Goal: Task Accomplishment & Management: Use online tool/utility

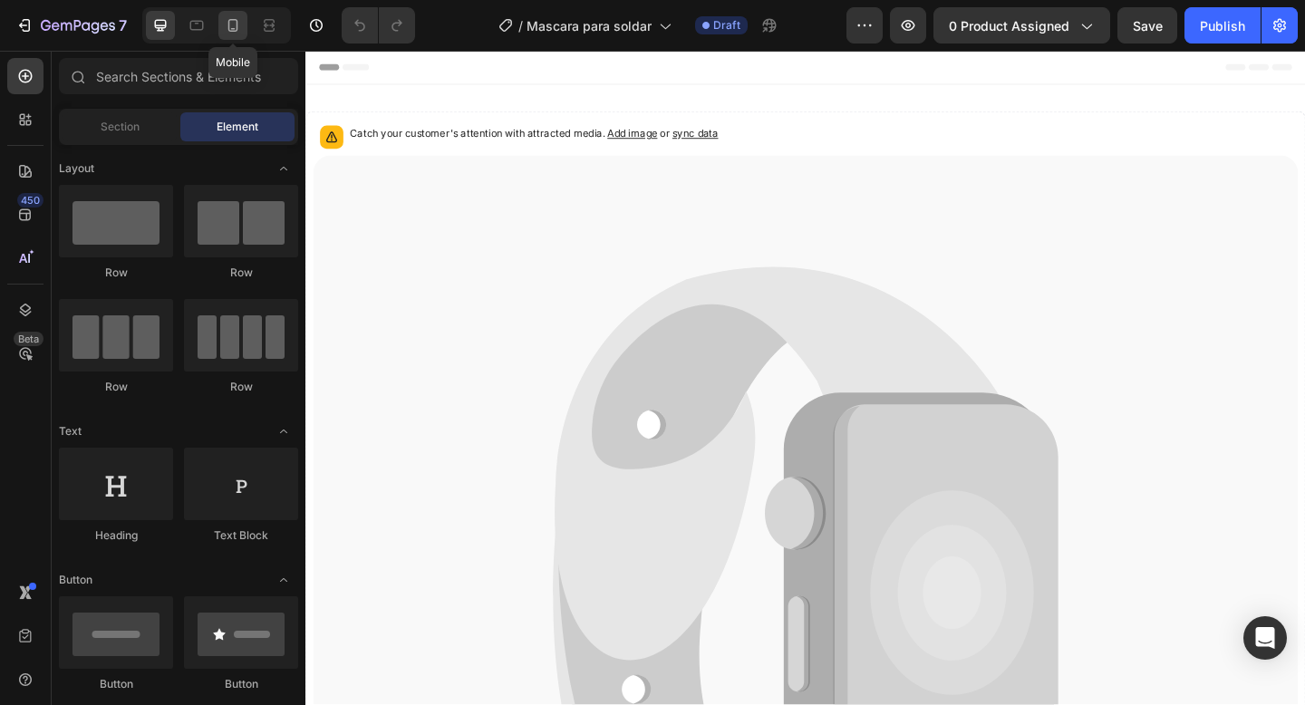
click at [235, 36] on div at bounding box center [232, 25] width 29 height 29
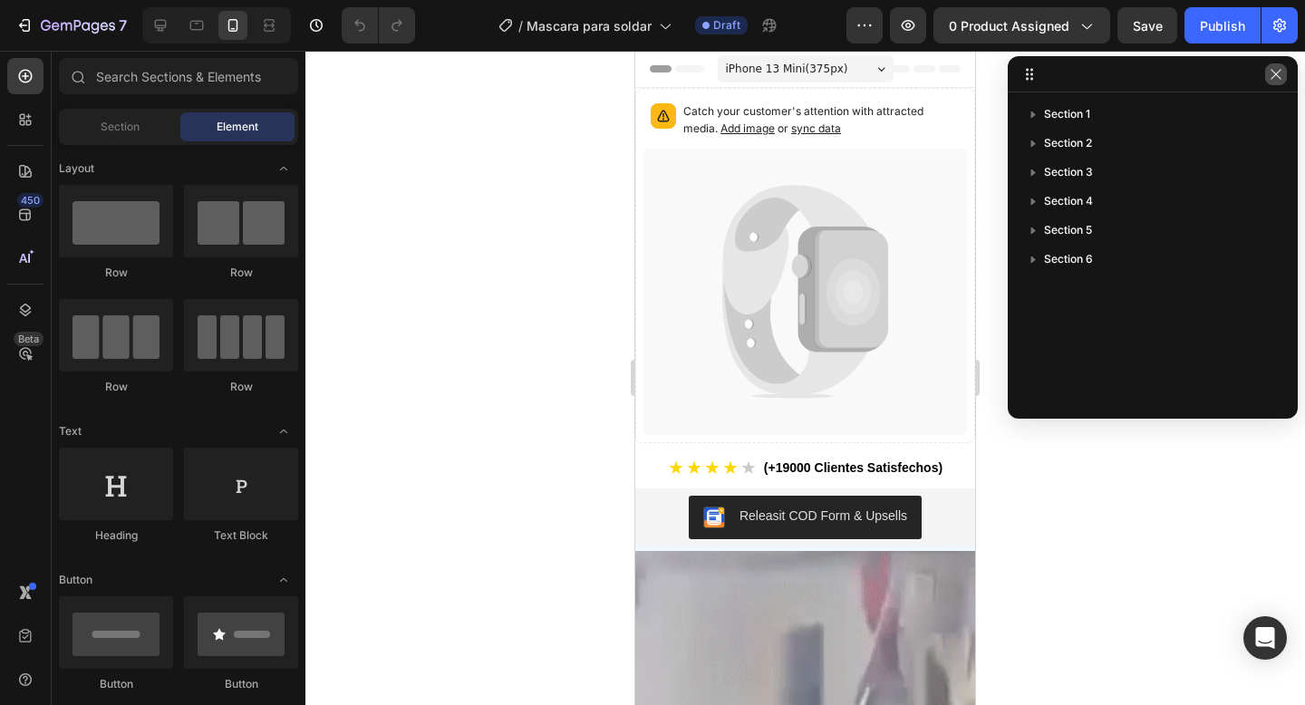
click at [1274, 72] on icon "button" at bounding box center [1276, 74] width 14 height 14
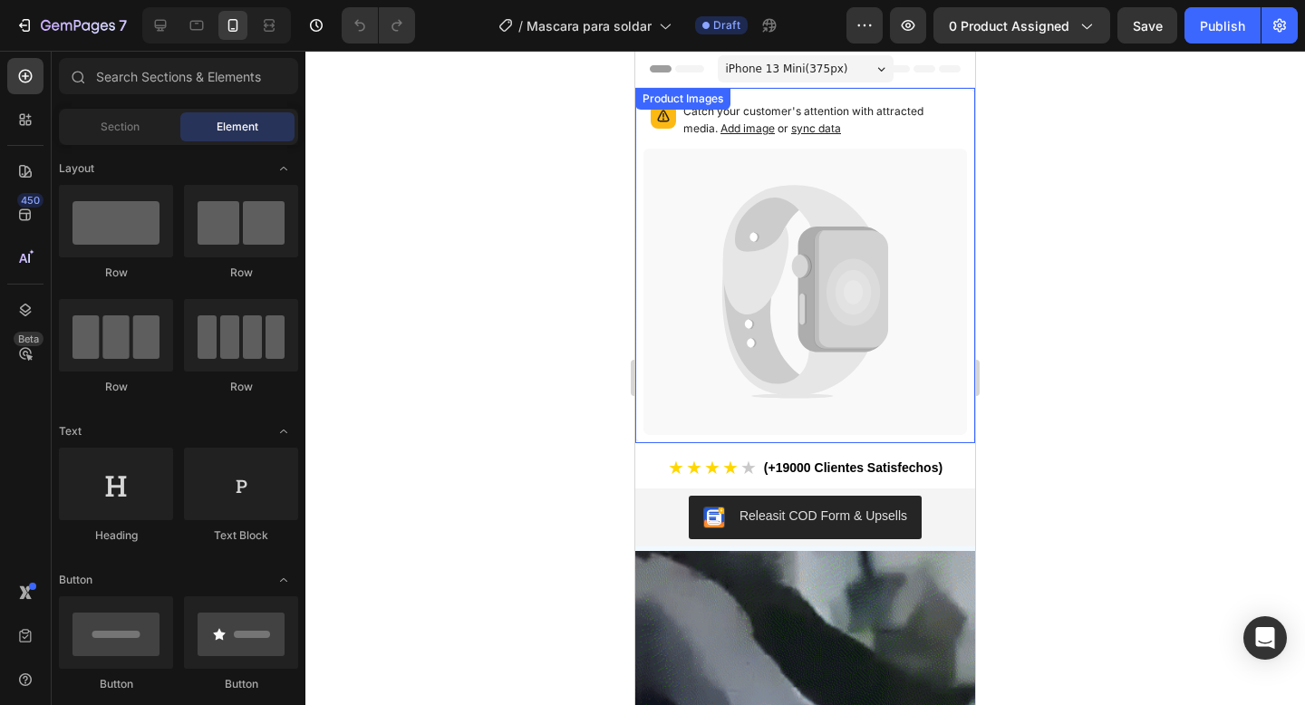
click at [823, 305] on icon at bounding box center [851, 289] width 73 height 119
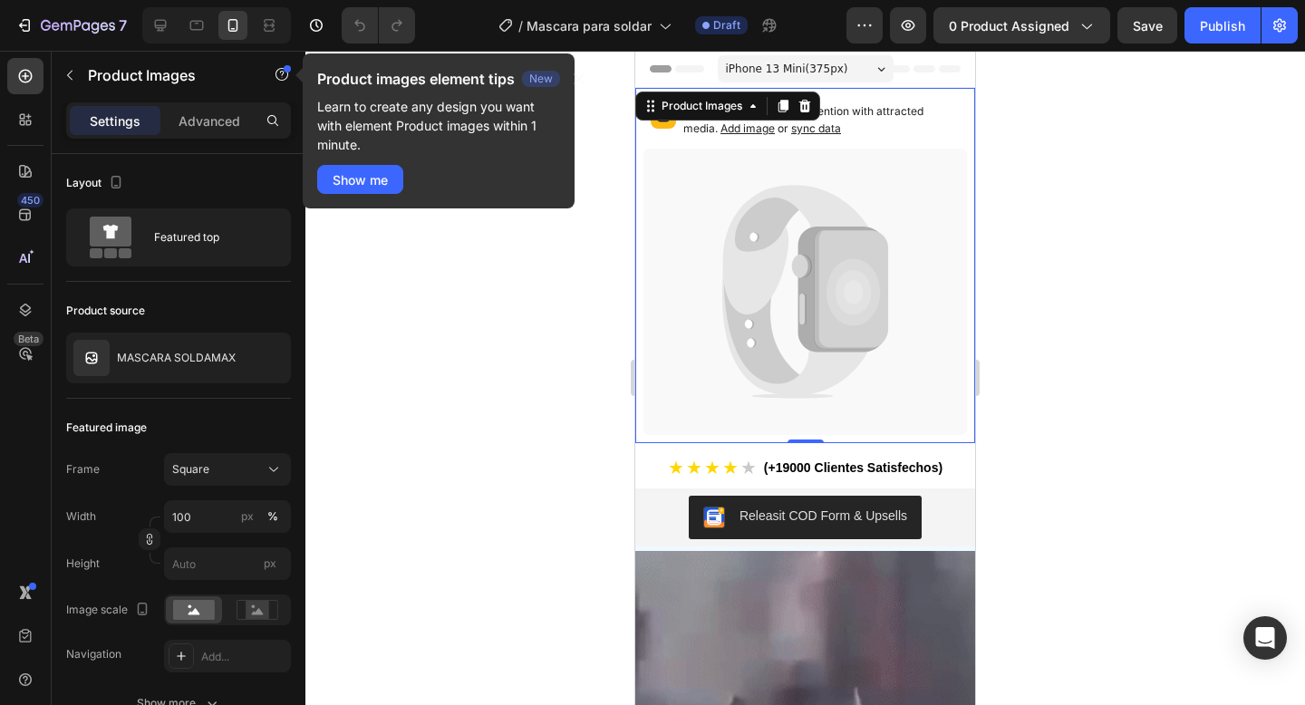
click at [447, 272] on div at bounding box center [804, 378] width 999 height 654
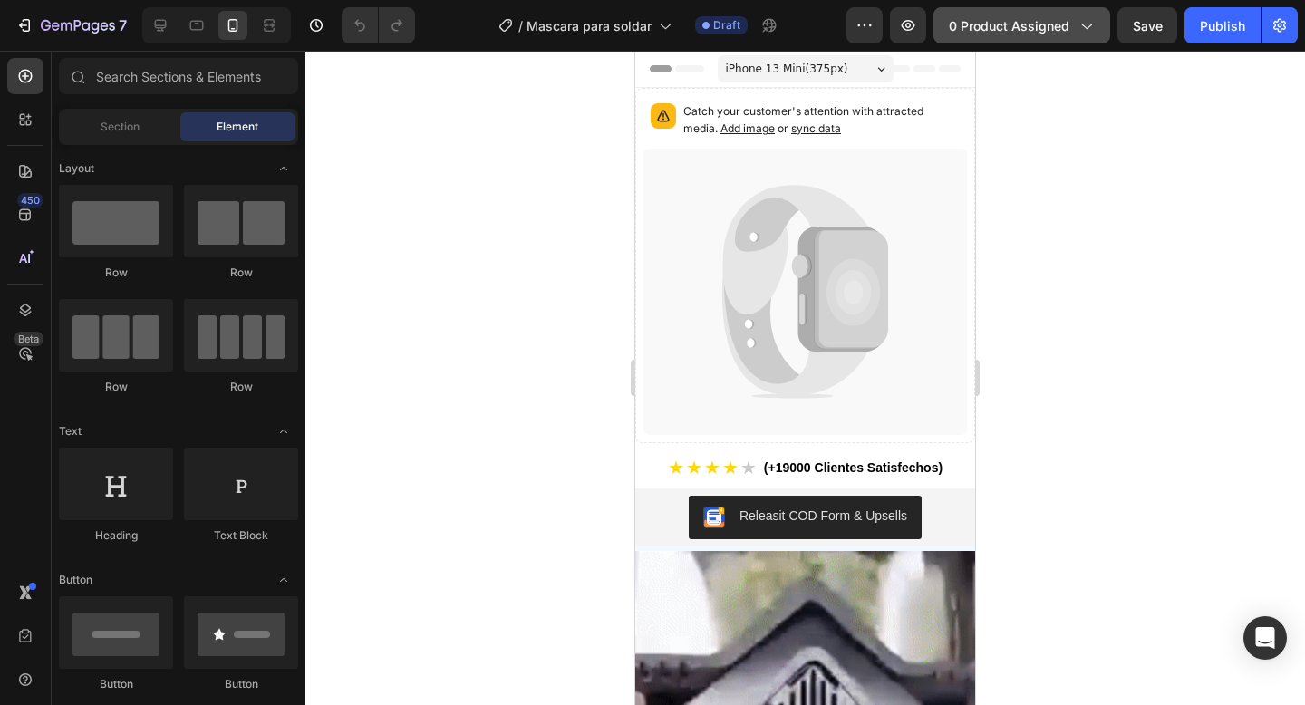
click at [1020, 26] on span "0 product assigned" at bounding box center [1009, 25] width 121 height 19
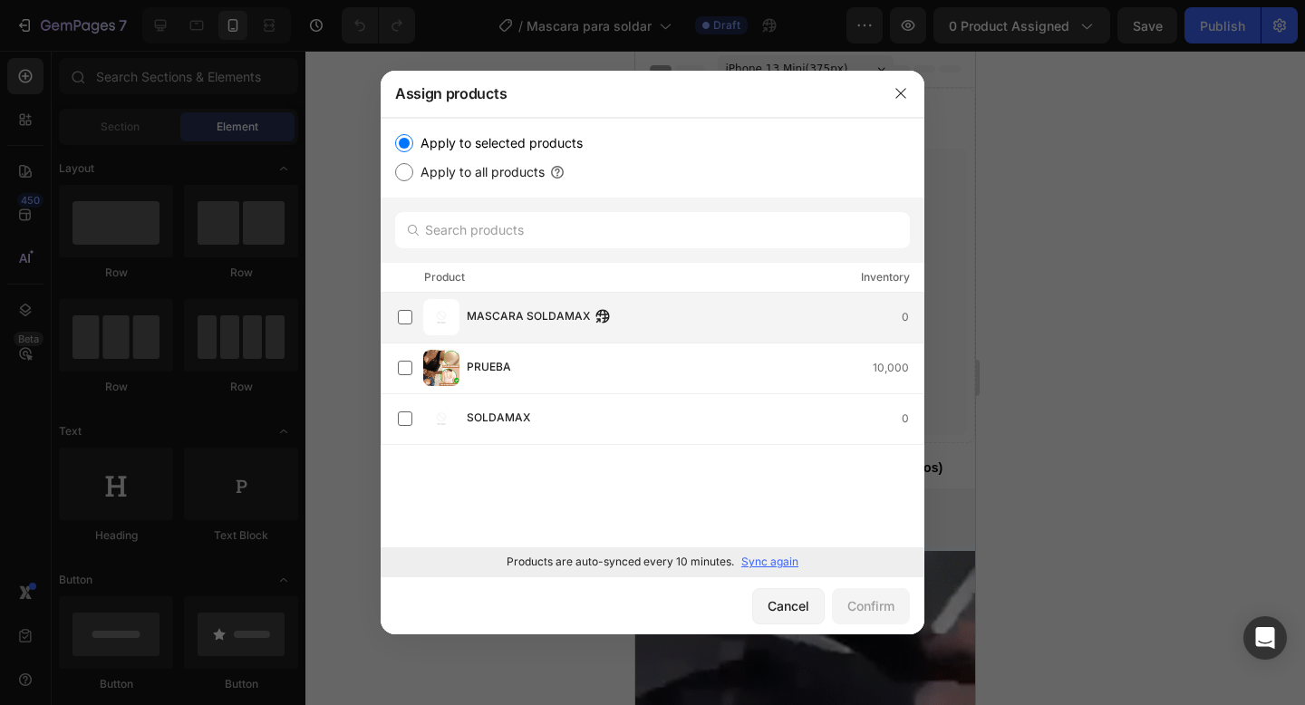
click at [535, 313] on span "MASCARA SOLDAMAX" at bounding box center [528, 317] width 123 height 20
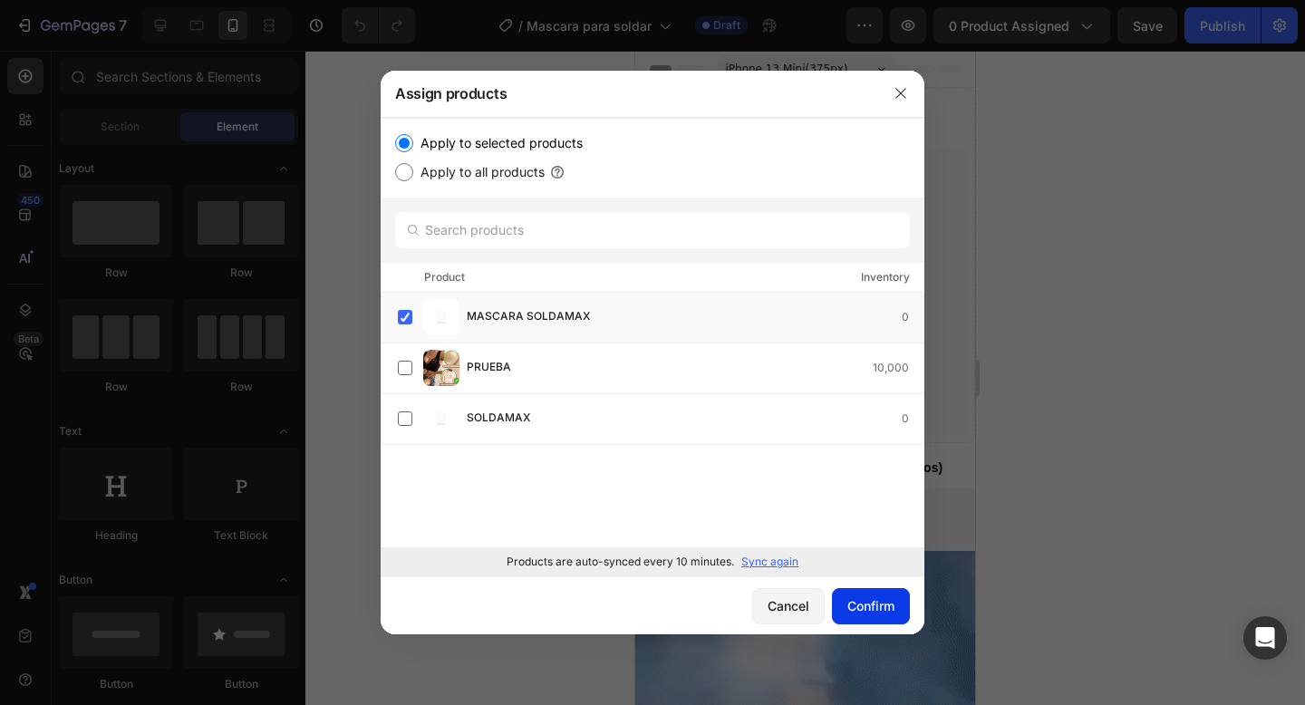
click at [848, 601] on div "Confirm" at bounding box center [870, 605] width 47 height 19
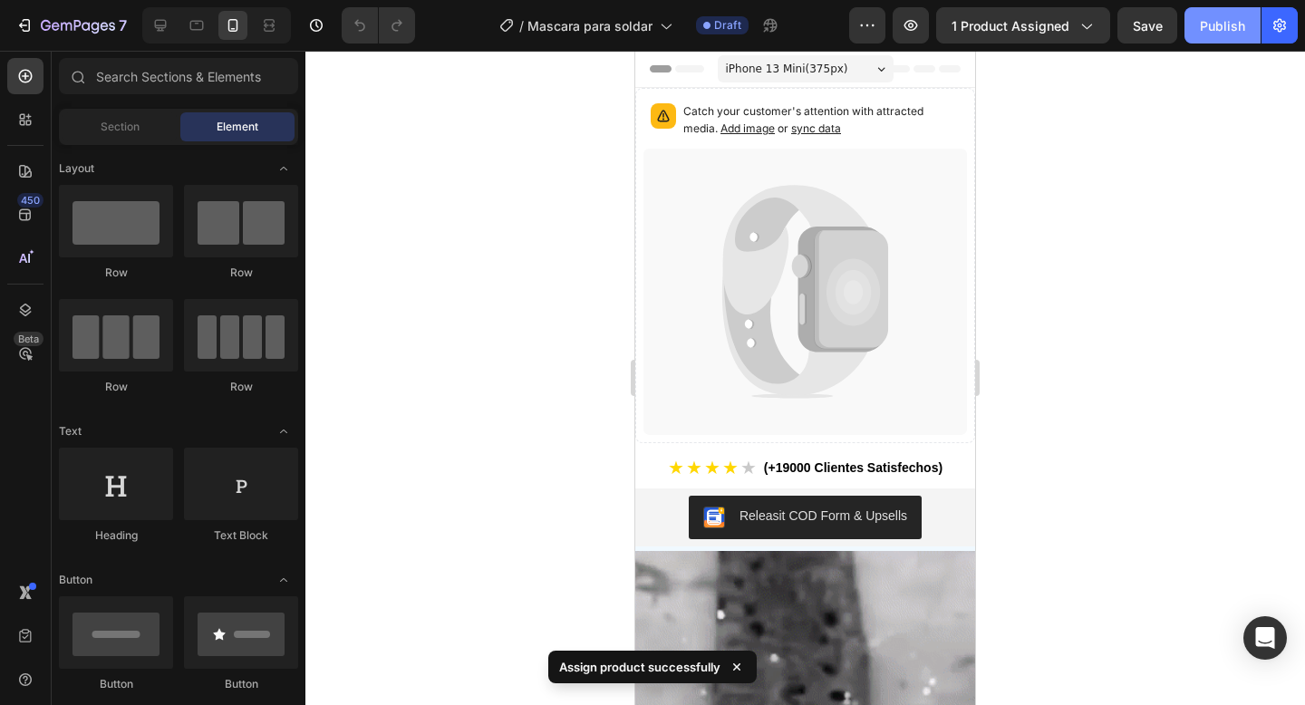
click at [1227, 21] on div "Publish" at bounding box center [1222, 25] width 45 height 19
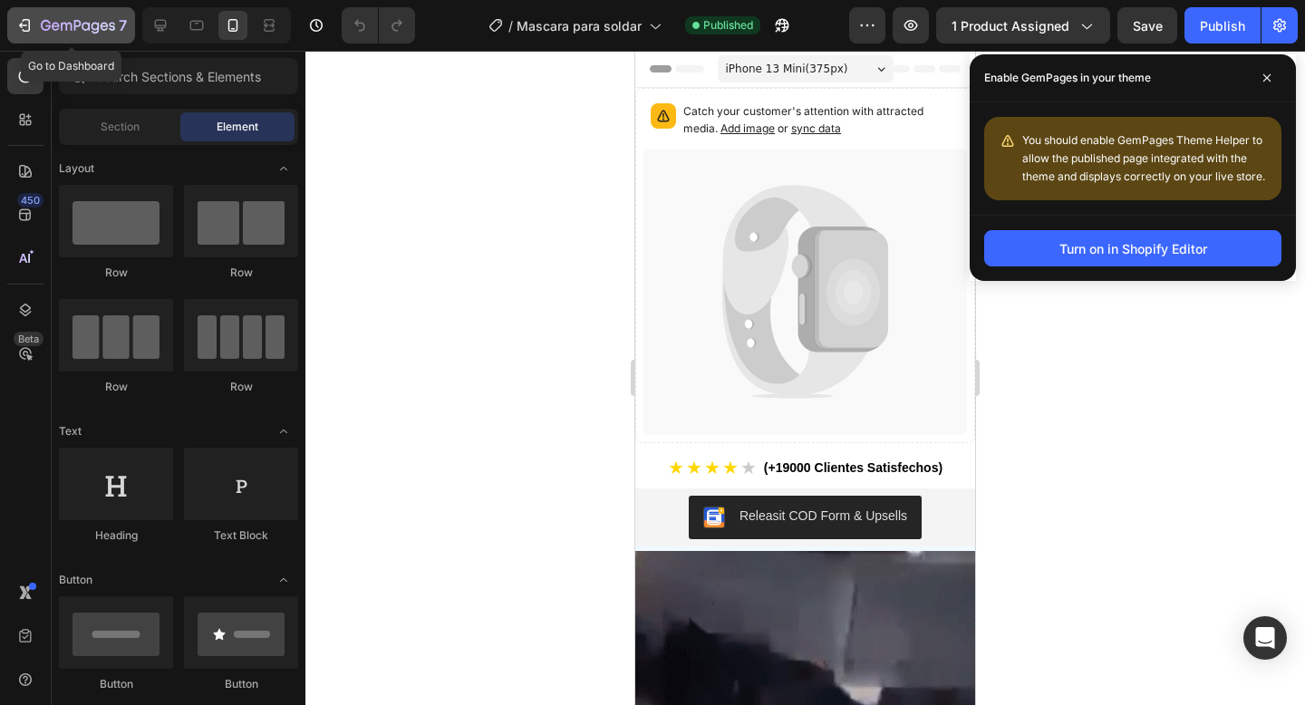
click at [60, 30] on icon "button" at bounding box center [78, 26] width 74 height 15
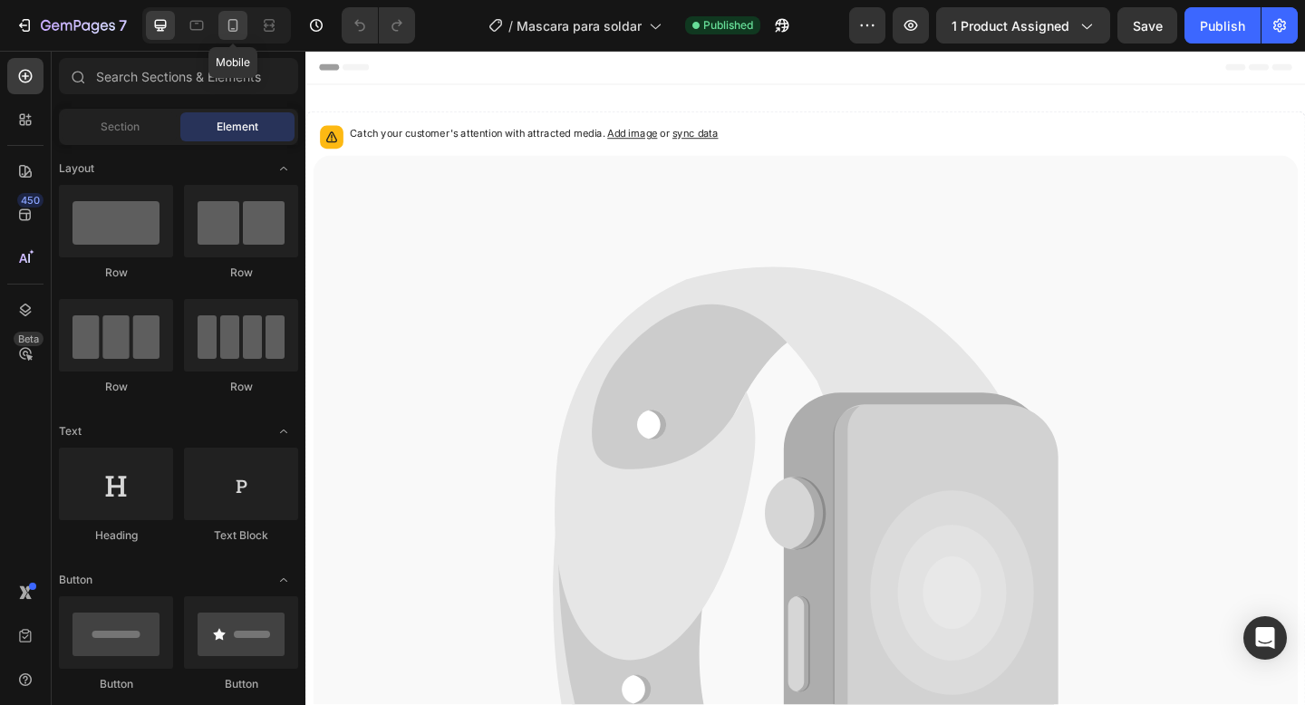
click at [242, 33] on div at bounding box center [232, 25] width 29 height 29
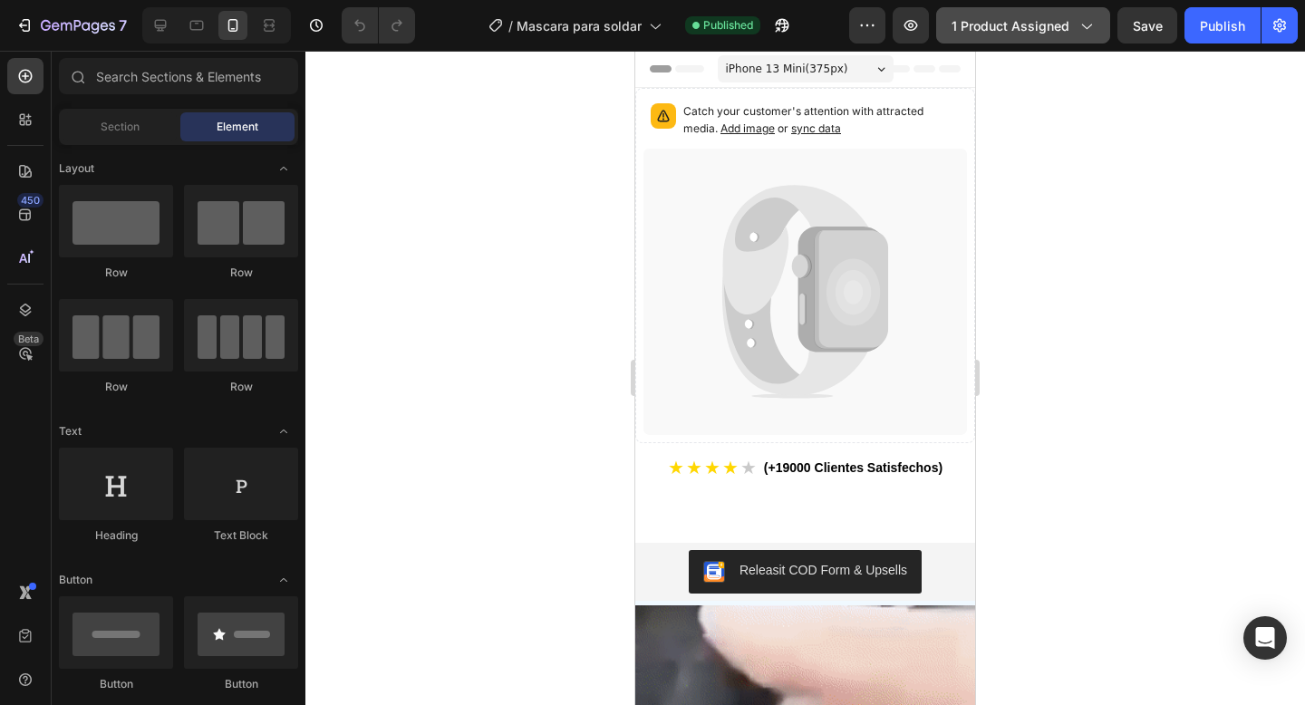
click at [1061, 14] on button "1 product assigned" at bounding box center [1023, 25] width 174 height 36
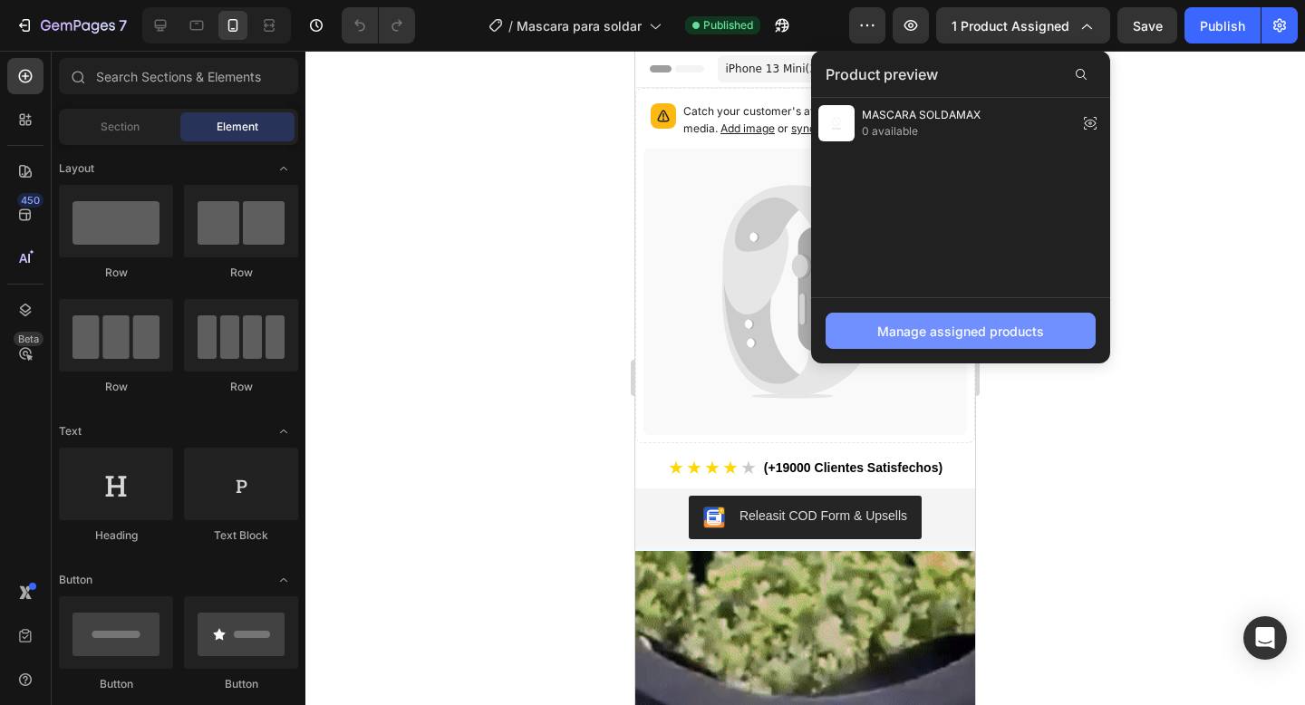
click at [964, 337] on div "Manage assigned products" at bounding box center [960, 331] width 167 height 19
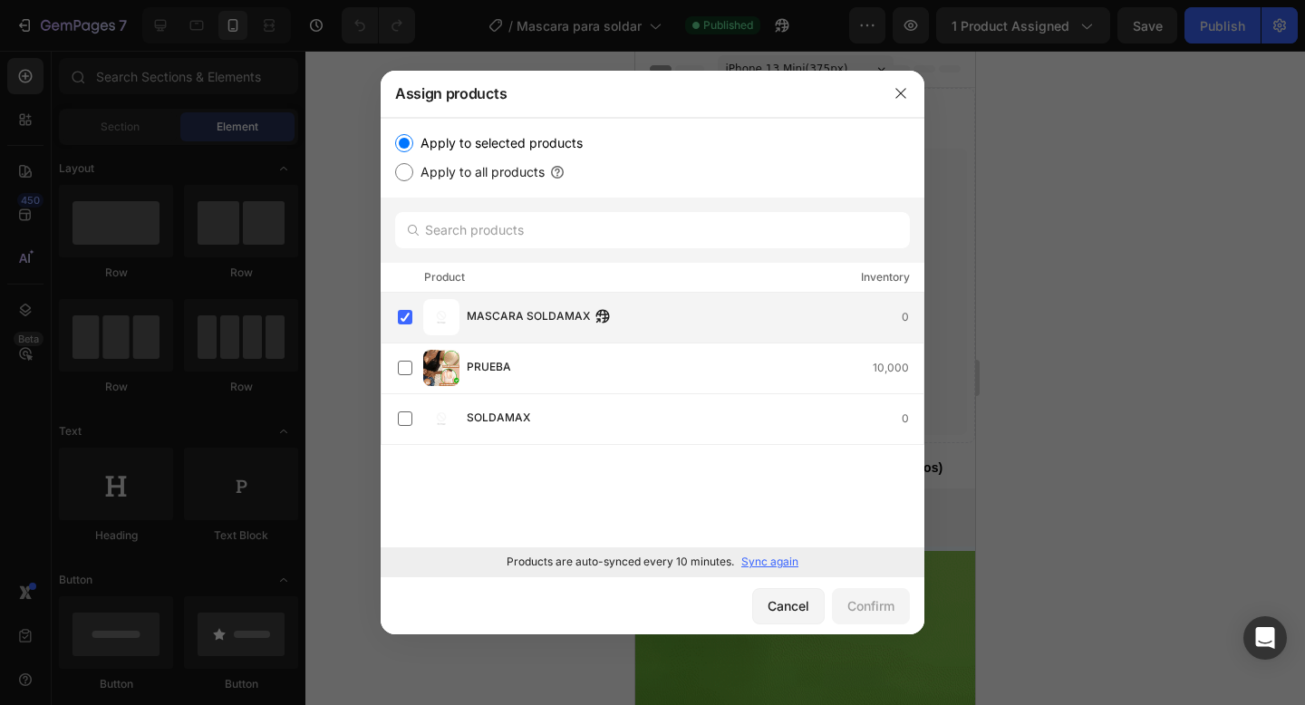
click at [522, 320] on span "MASCARA SOLDAMAX" at bounding box center [528, 317] width 123 height 20
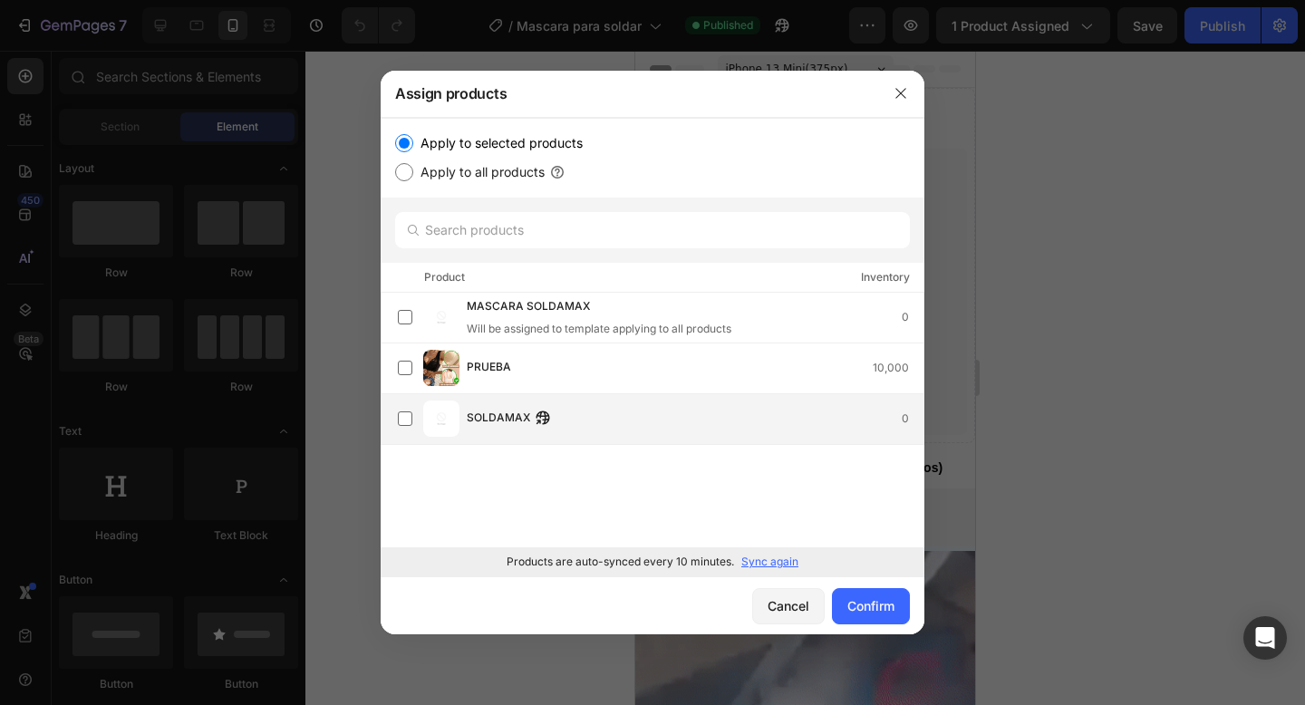
click at [521, 414] on span "SOLDAMAX" at bounding box center [498, 419] width 63 height 20
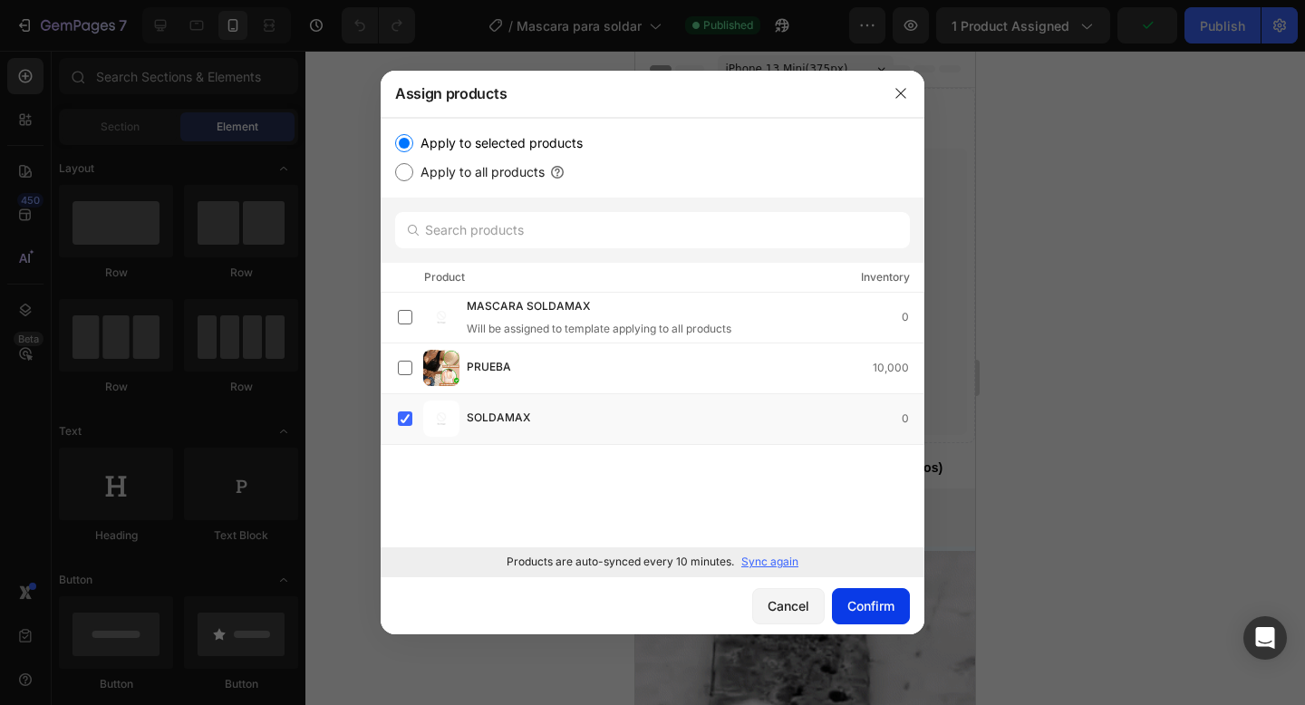
click at [852, 601] on div "Confirm" at bounding box center [870, 605] width 47 height 19
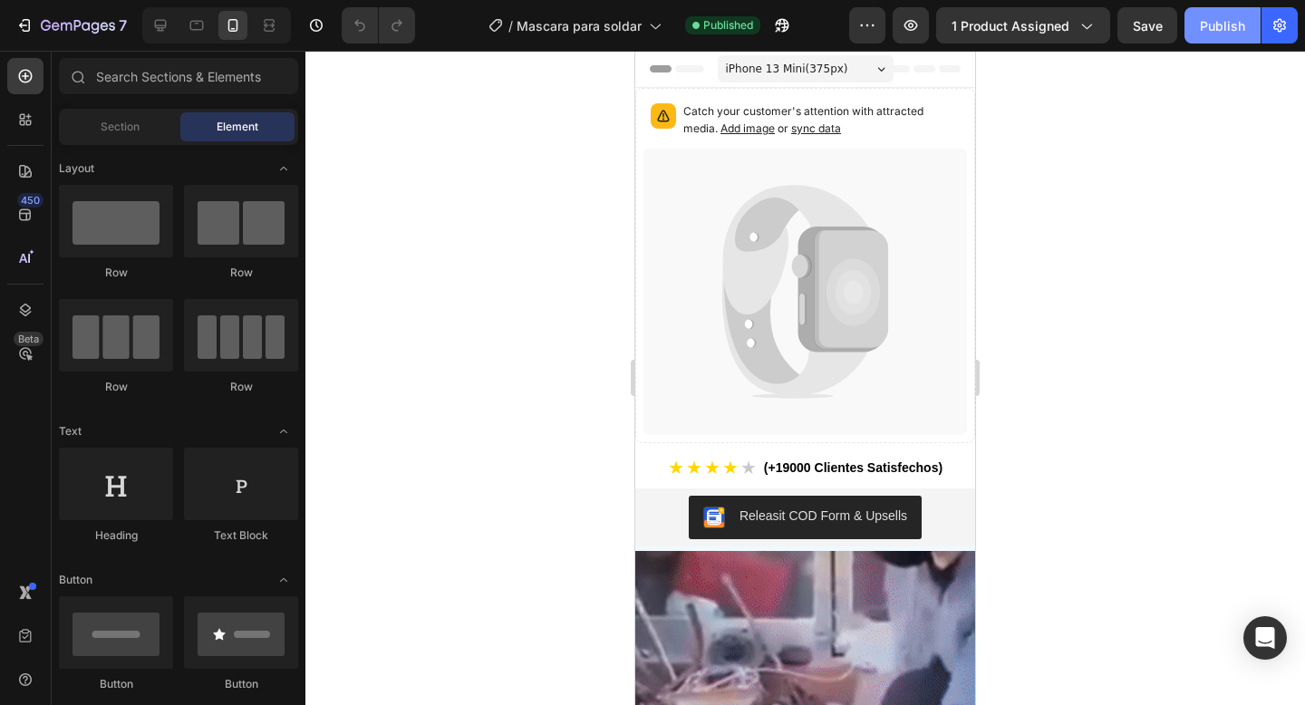
click at [1206, 14] on button "Publish" at bounding box center [1222, 25] width 76 height 36
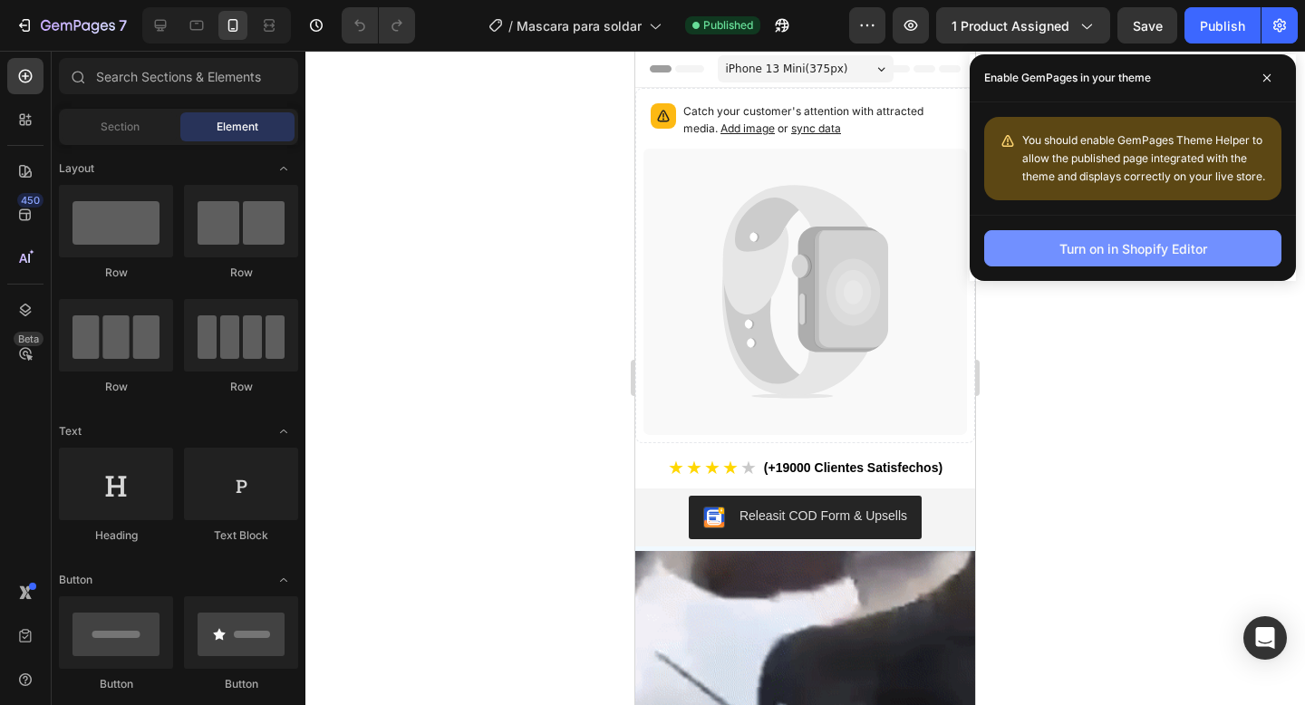
click at [1115, 257] on button "Turn on in Shopify Editor" at bounding box center [1132, 248] width 297 height 36
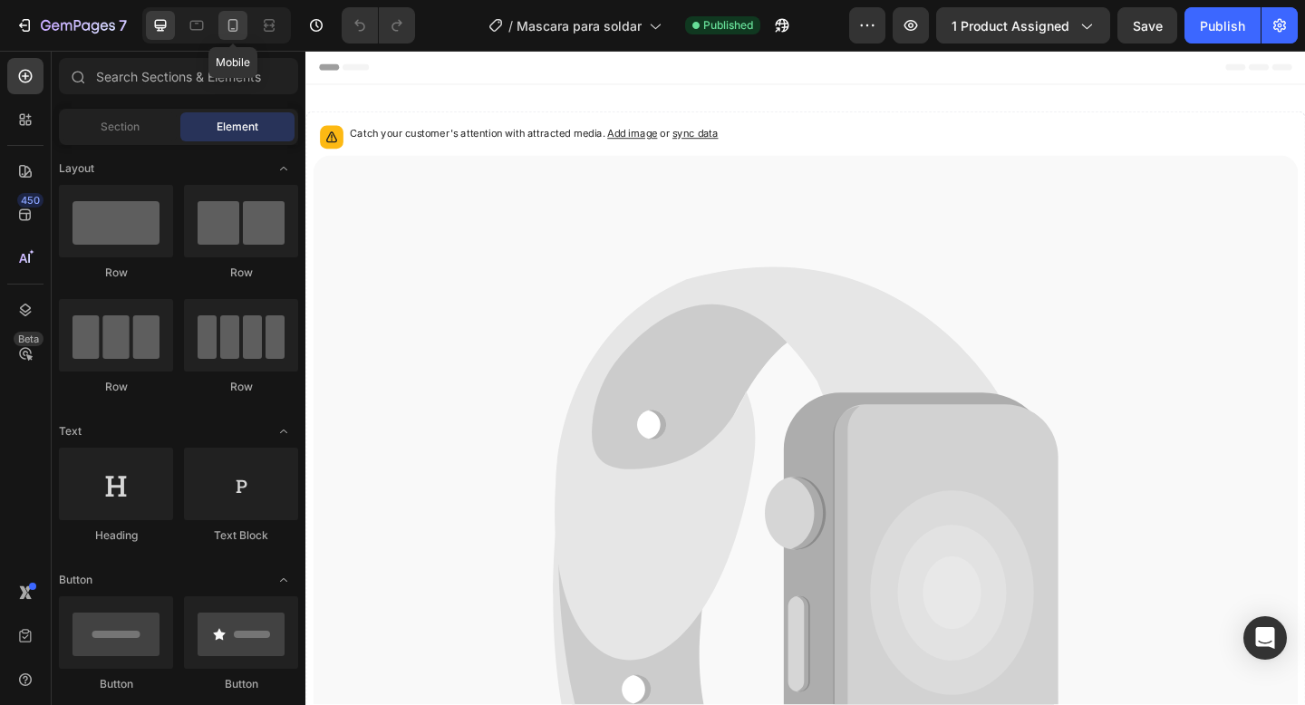
click at [234, 17] on icon at bounding box center [233, 25] width 18 height 18
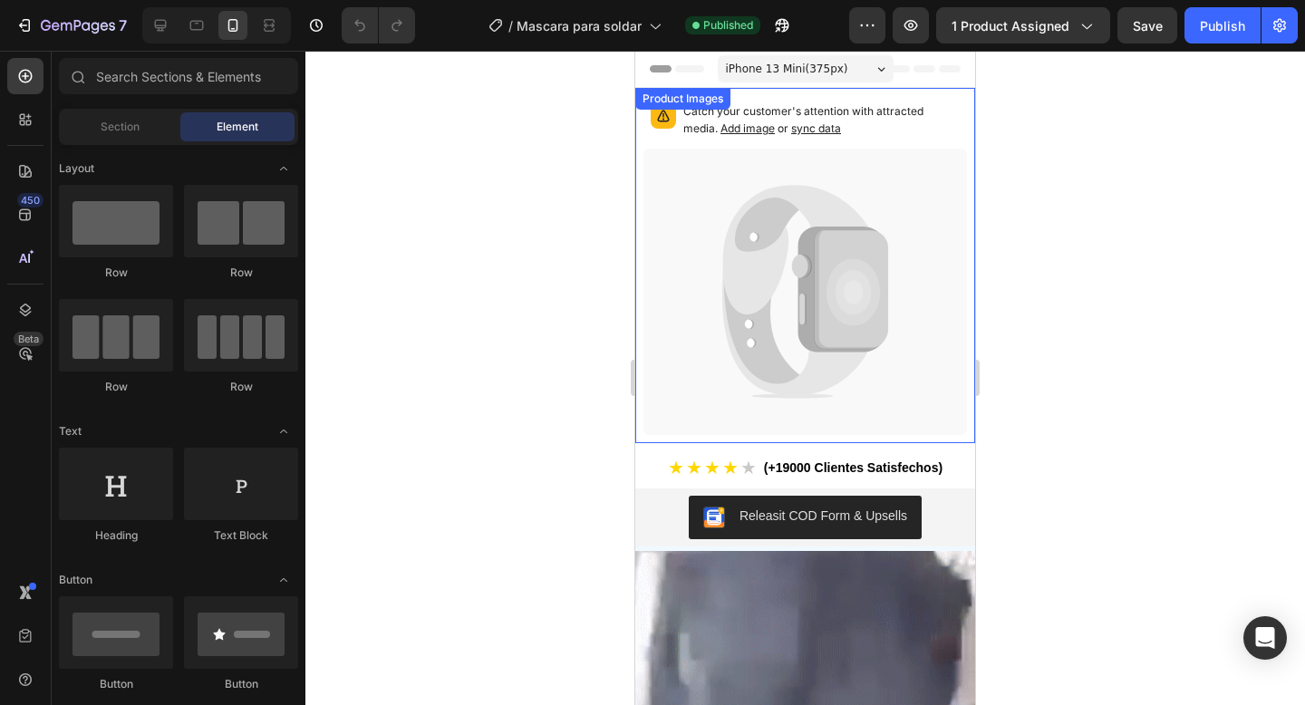
click at [857, 119] on p "Catch your customer's attention with attracted media. Add image or sync data" at bounding box center [821, 120] width 276 height 34
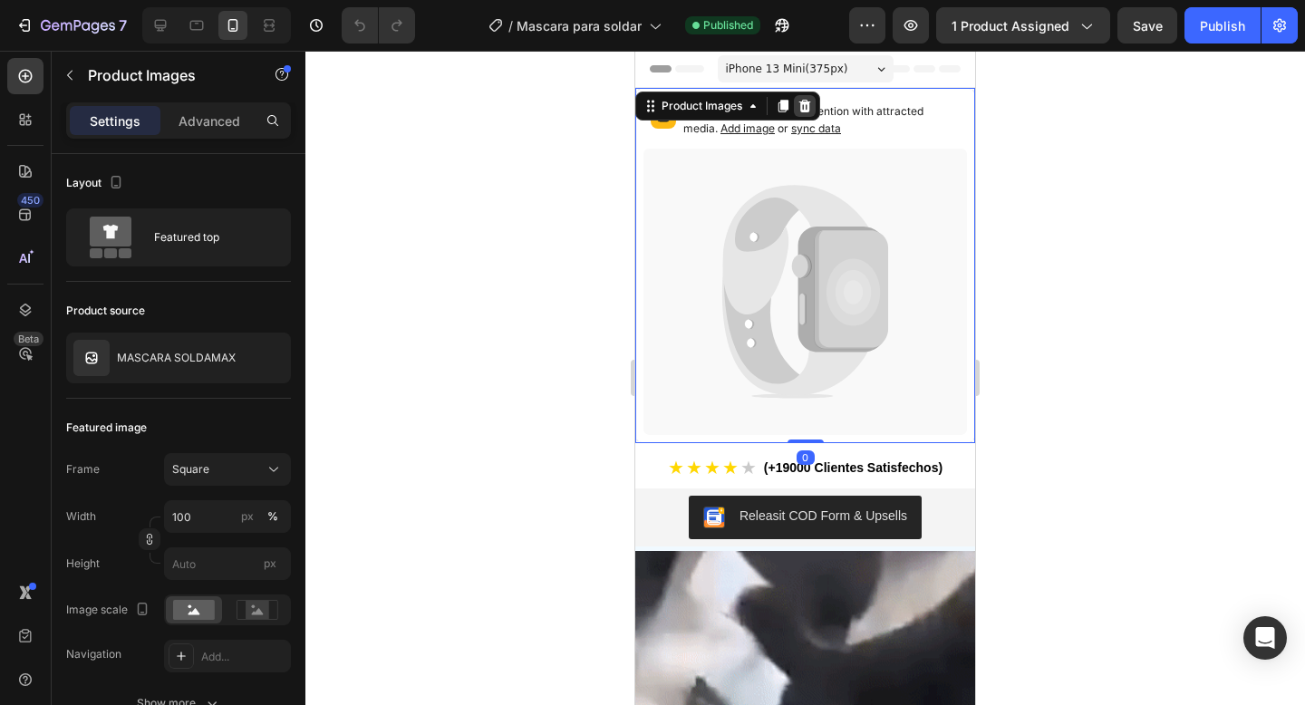
click at [806, 110] on icon at bounding box center [804, 106] width 14 height 14
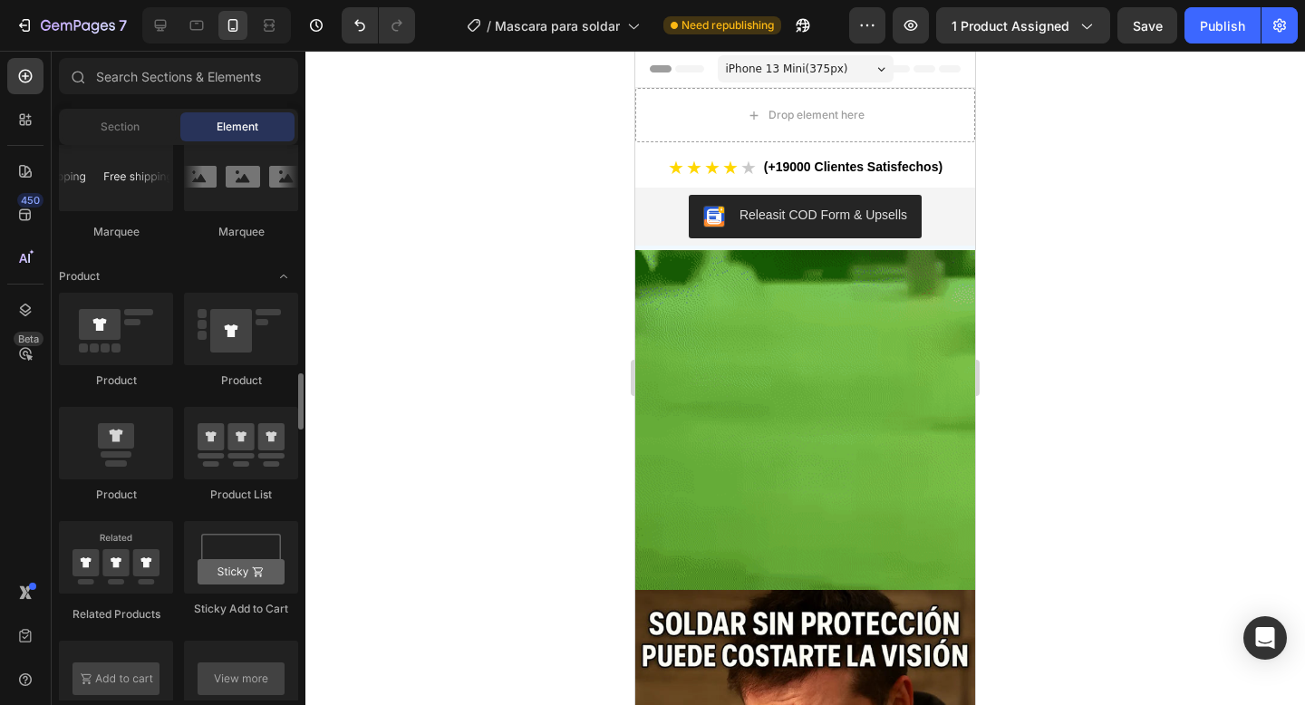
scroll to position [2191, 0]
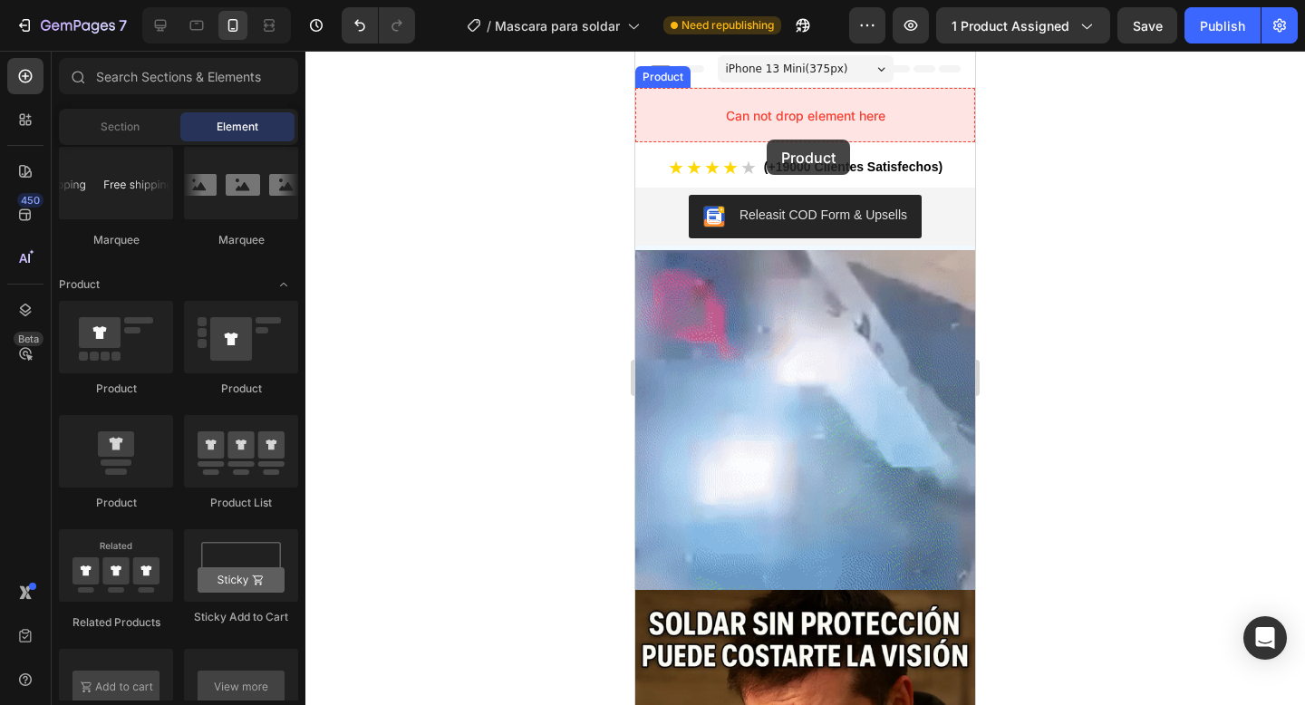
drag, startPoint x: 734, startPoint y: 410, endPoint x: 767, endPoint y: 134, distance: 278.3
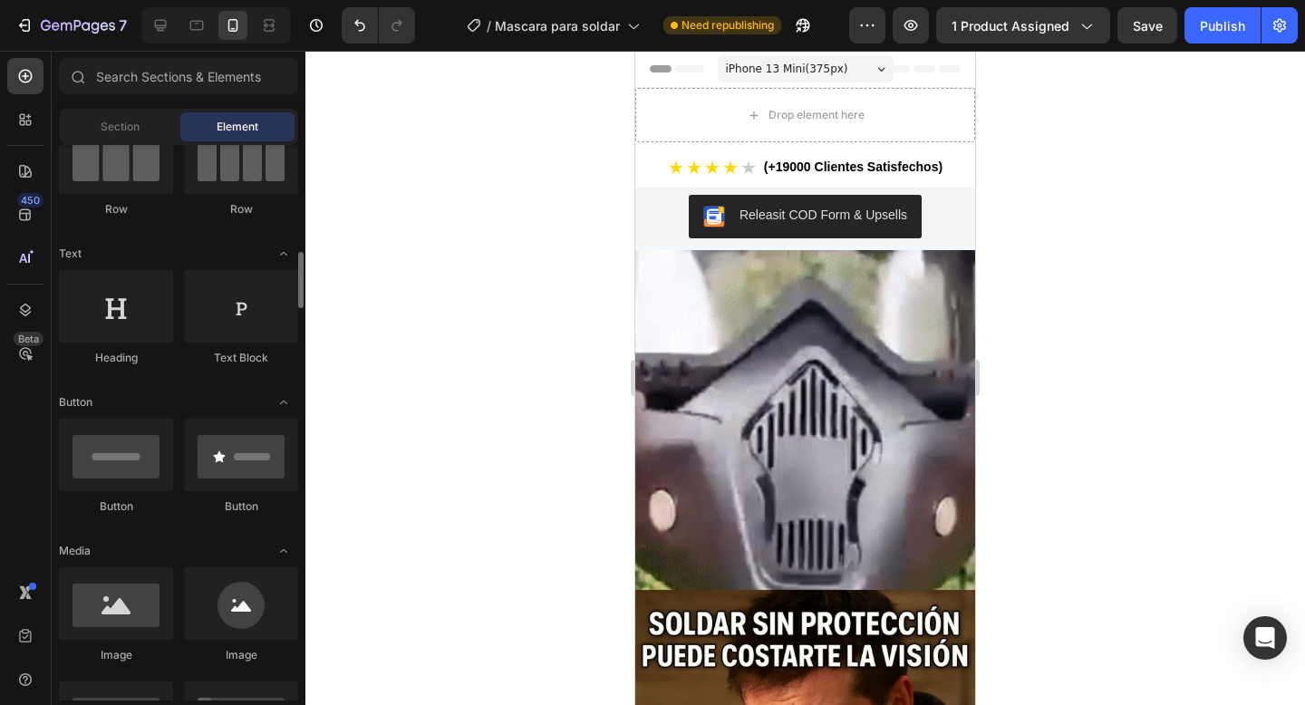
scroll to position [0, 0]
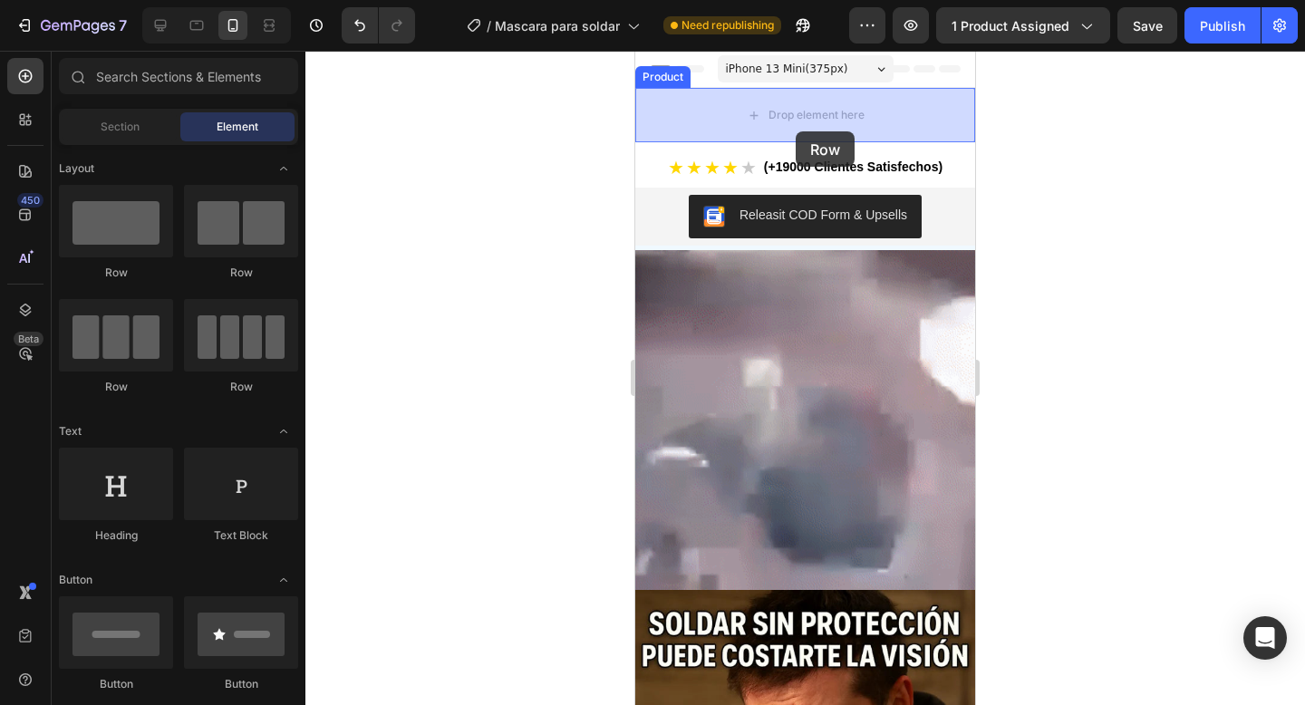
drag, startPoint x: 876, startPoint y: 362, endPoint x: 796, endPoint y: 131, distance: 243.9
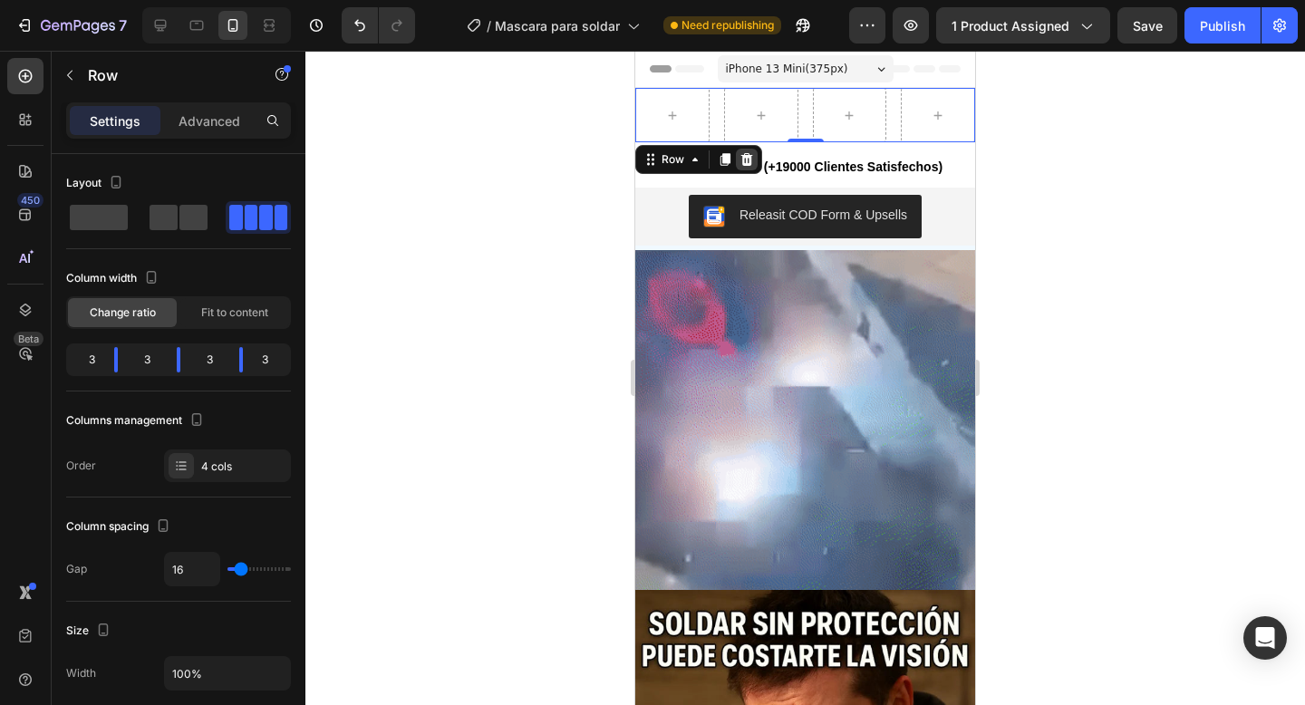
click at [740, 165] on icon at bounding box center [746, 159] width 14 height 14
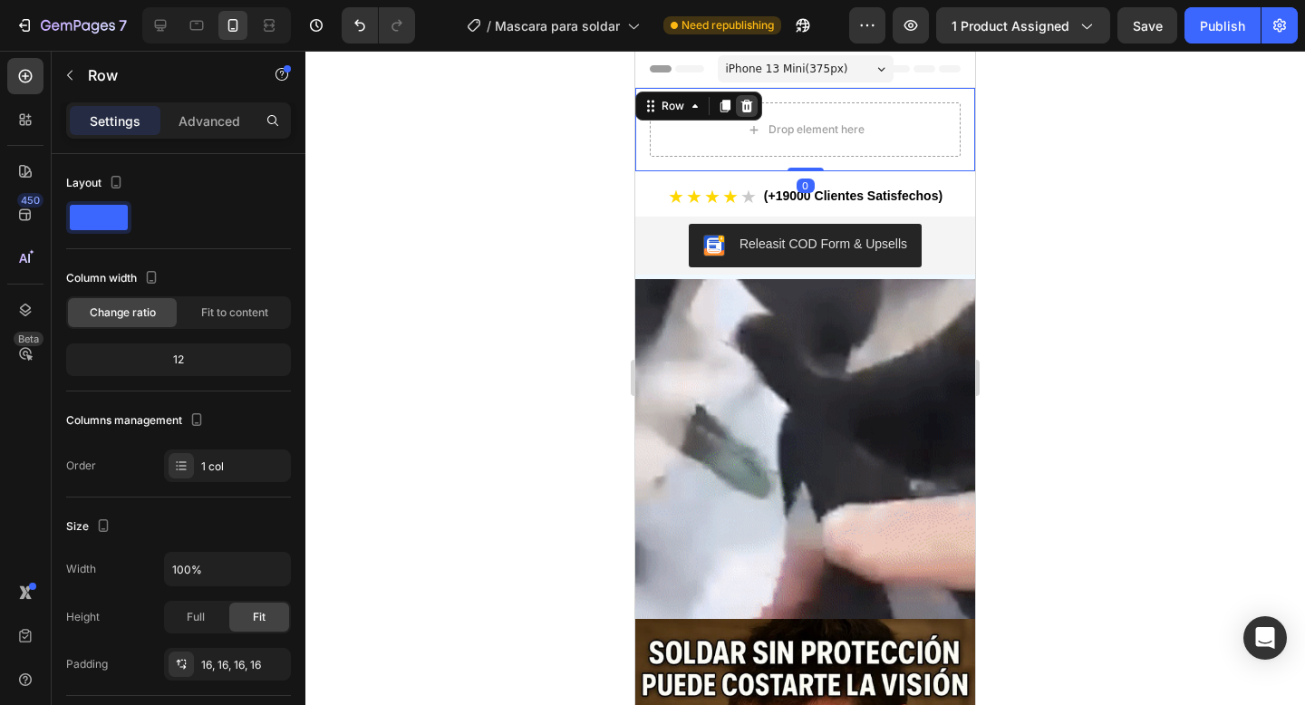
click at [746, 109] on icon at bounding box center [747, 106] width 12 height 13
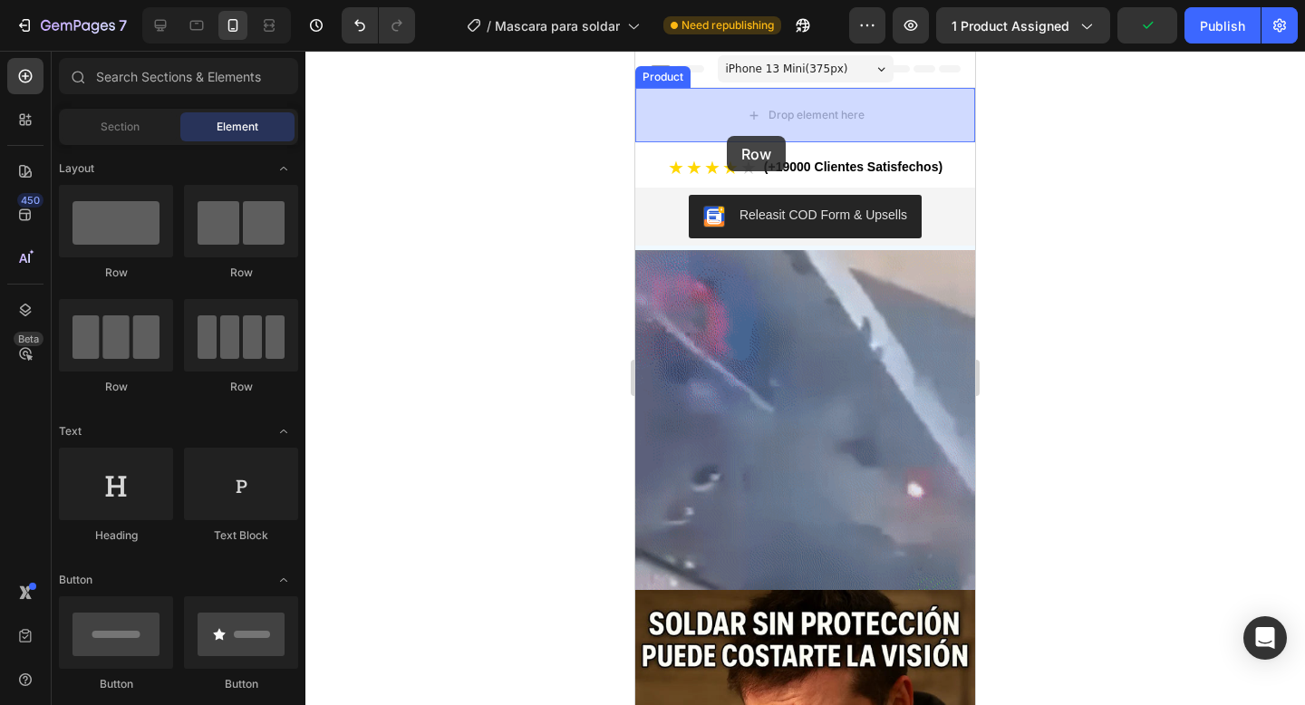
drag, startPoint x: 867, startPoint y: 390, endPoint x: 732, endPoint y: 133, distance: 289.8
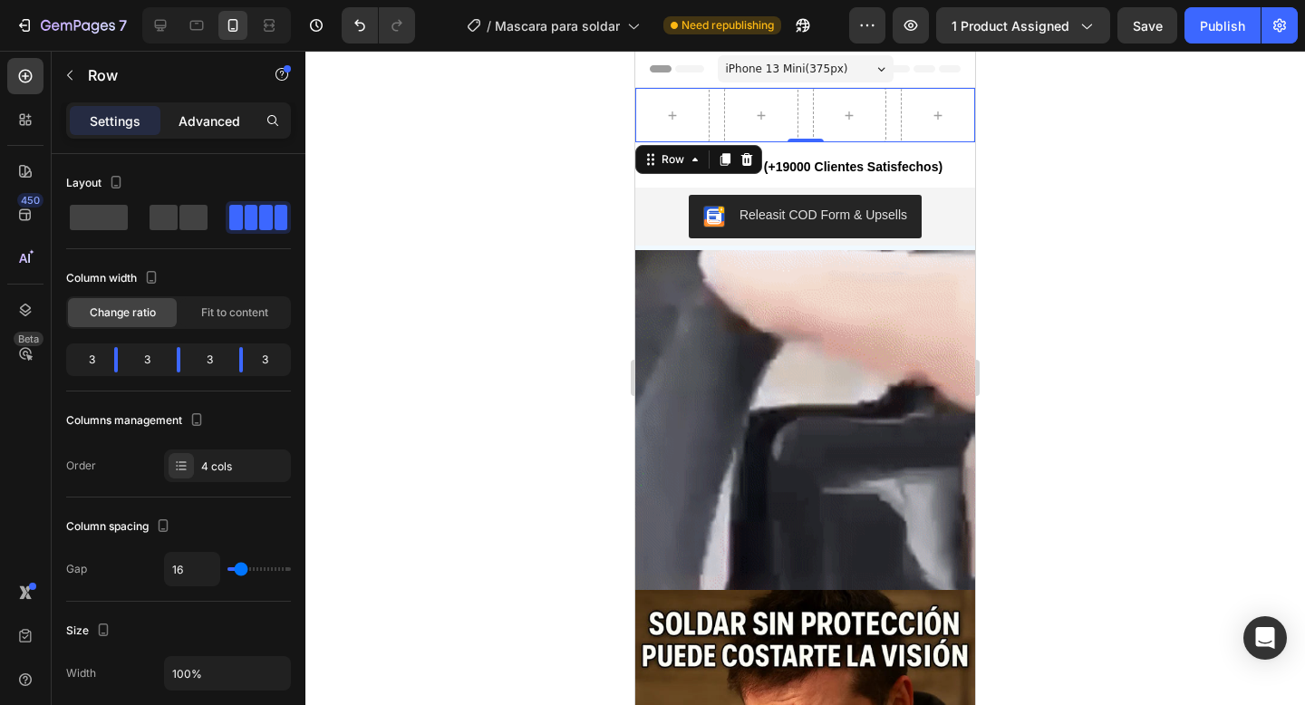
click at [226, 123] on p "Advanced" at bounding box center [209, 120] width 62 height 19
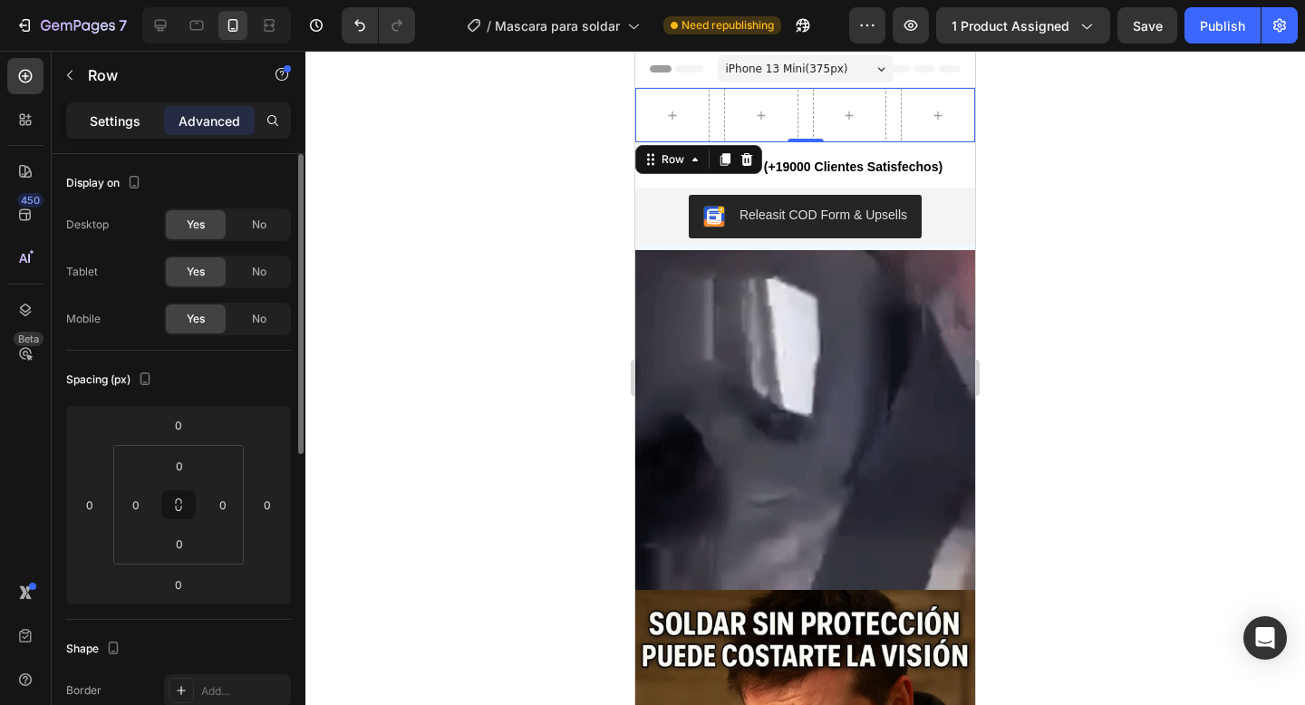
click at [140, 123] on div "Settings" at bounding box center [115, 120] width 91 height 29
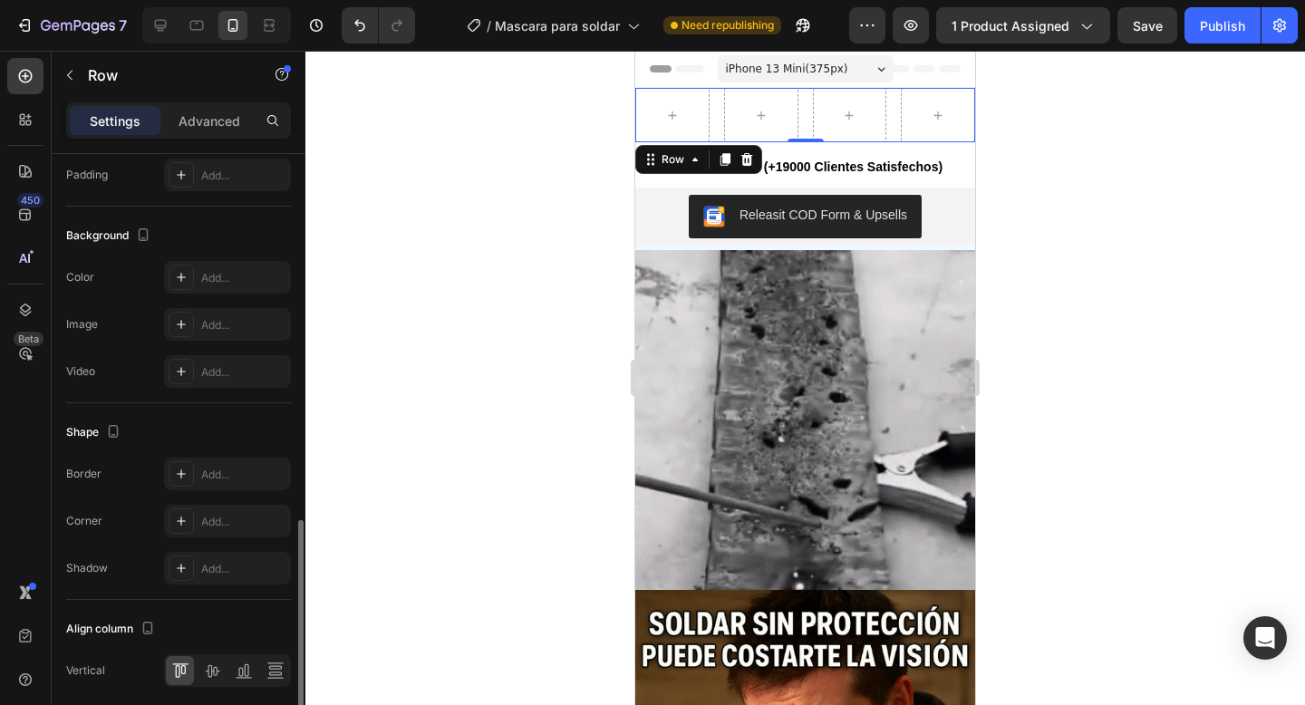
scroll to position [650, 0]
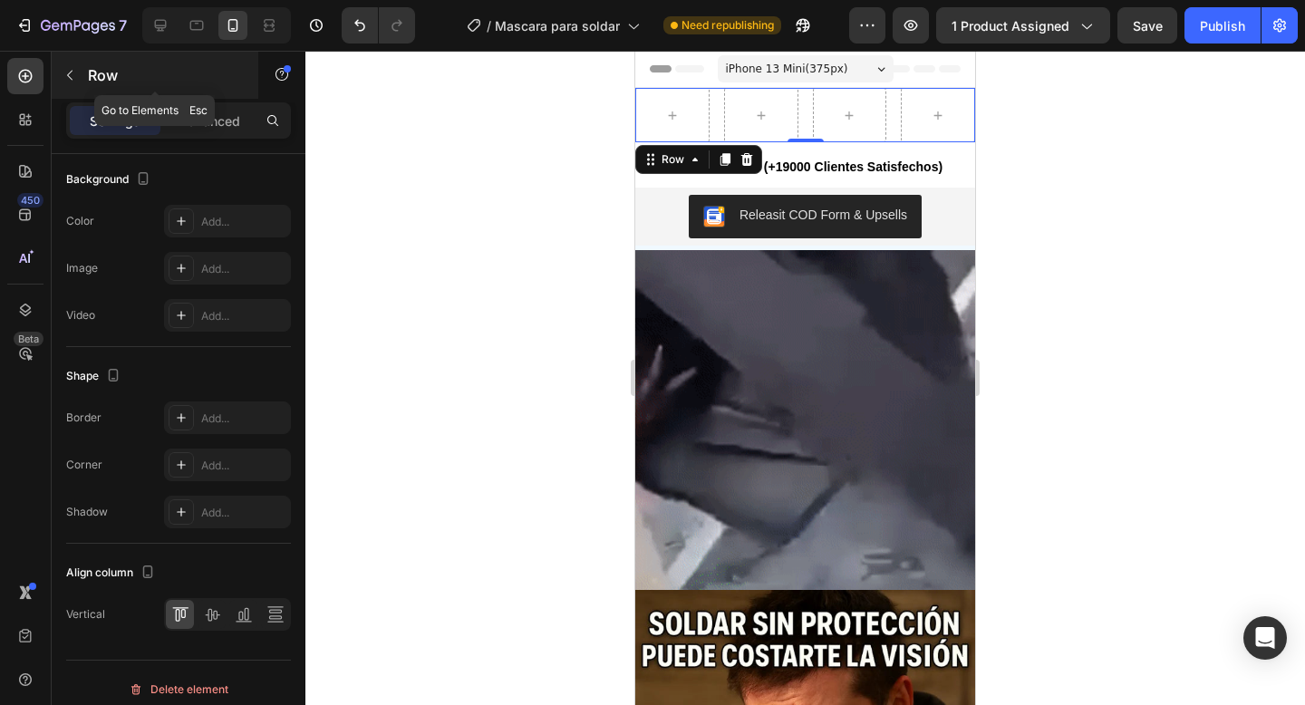
click at [95, 65] on p "Row" at bounding box center [165, 75] width 154 height 22
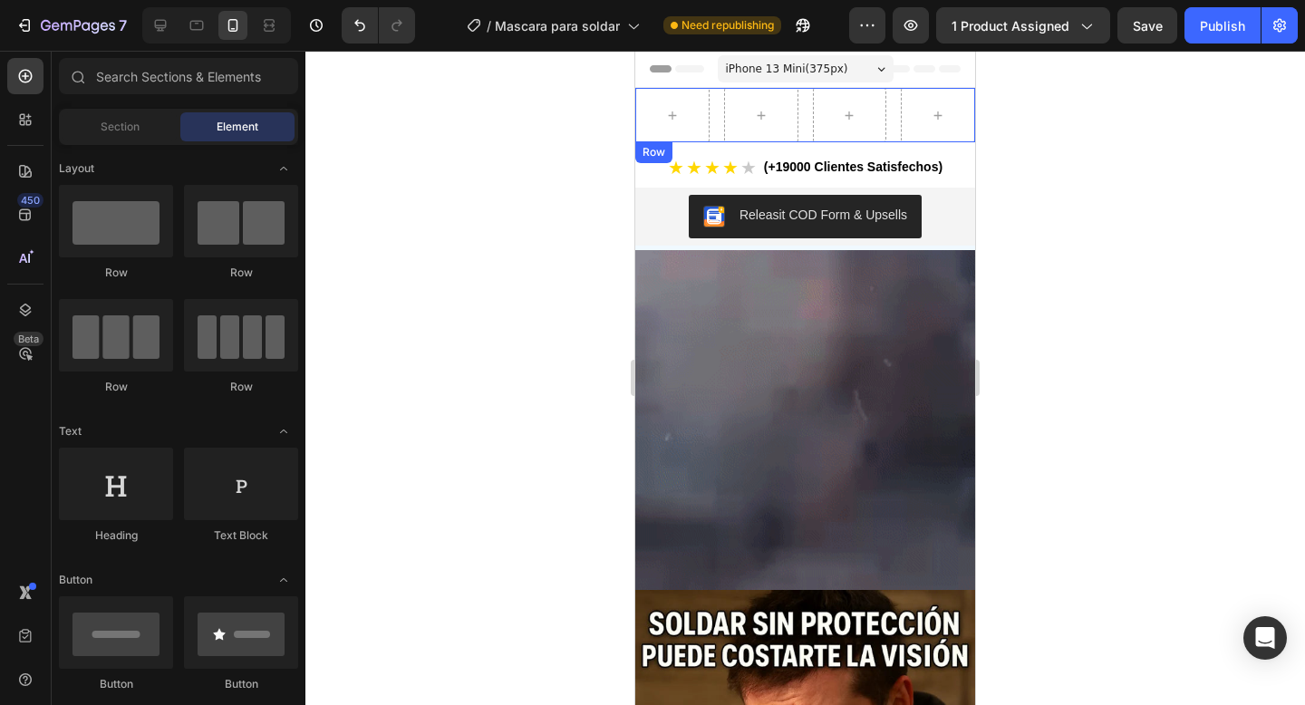
click at [721, 127] on div "Row" at bounding box center [805, 115] width 340 height 54
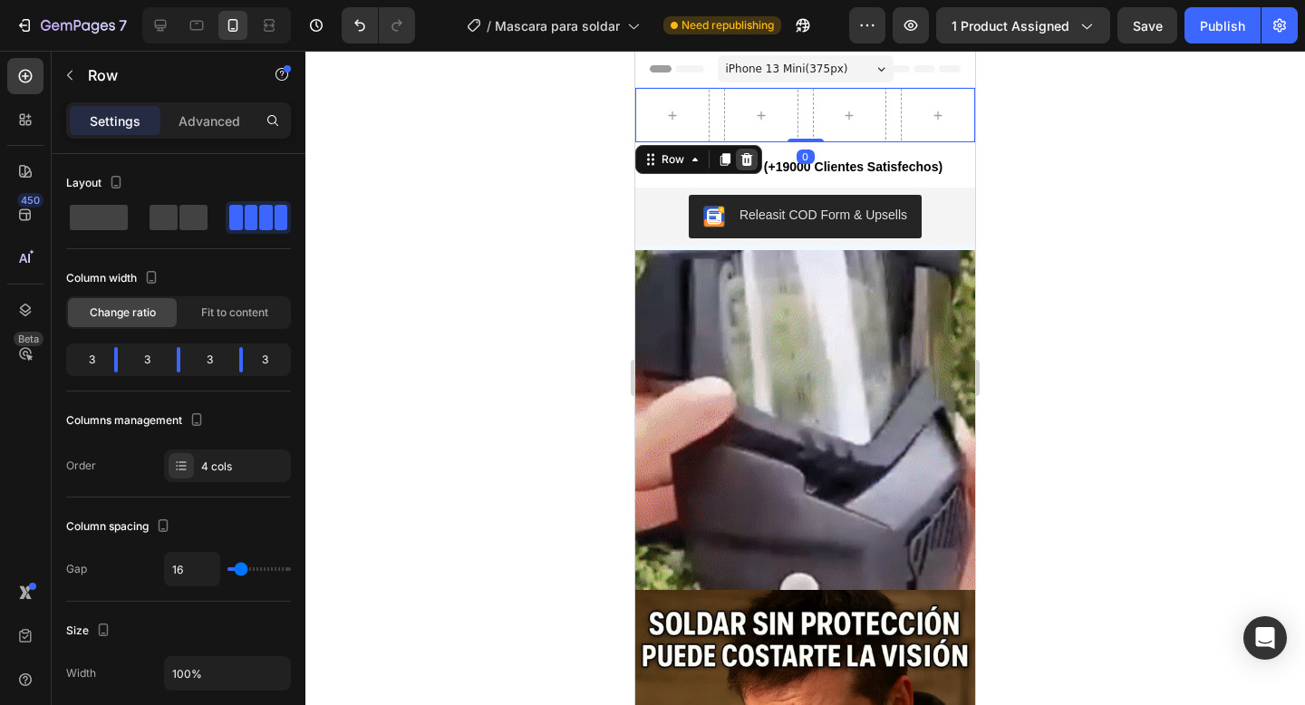
click at [744, 163] on icon at bounding box center [747, 159] width 12 height 13
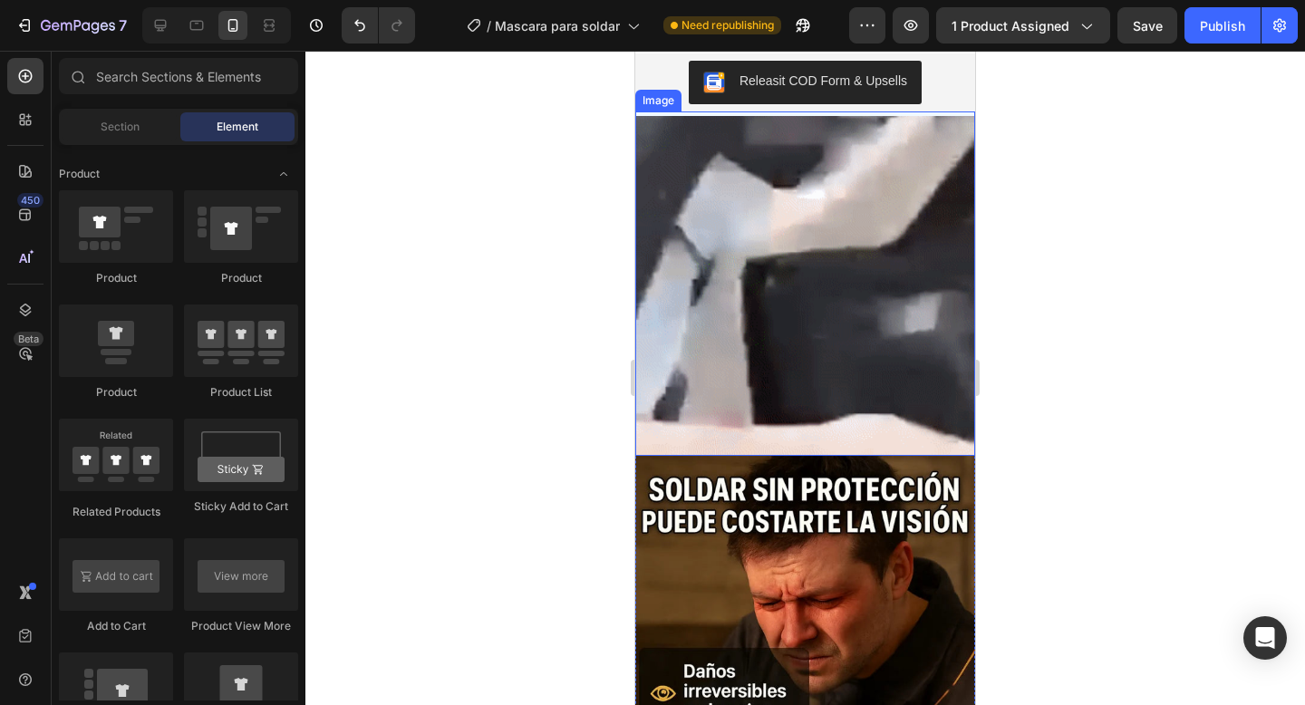
scroll to position [0, 0]
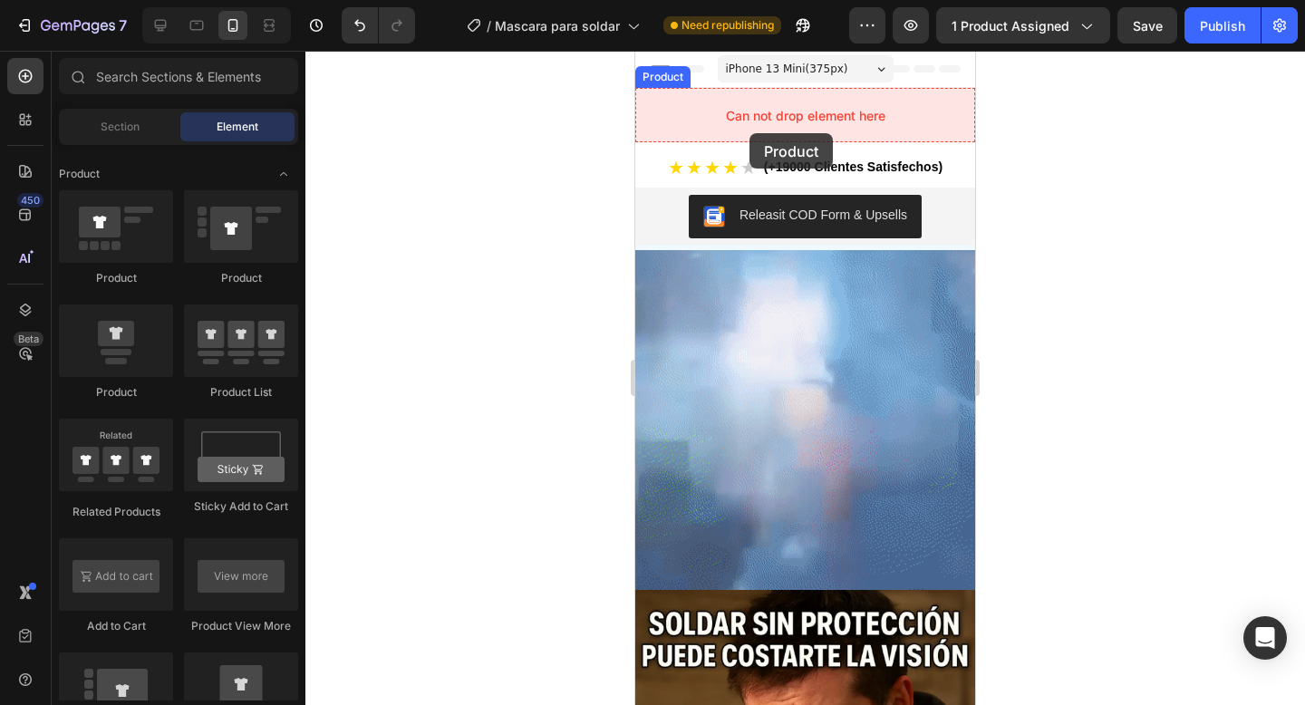
drag, startPoint x: 891, startPoint y: 281, endPoint x: 749, endPoint y: 142, distance: 198.0
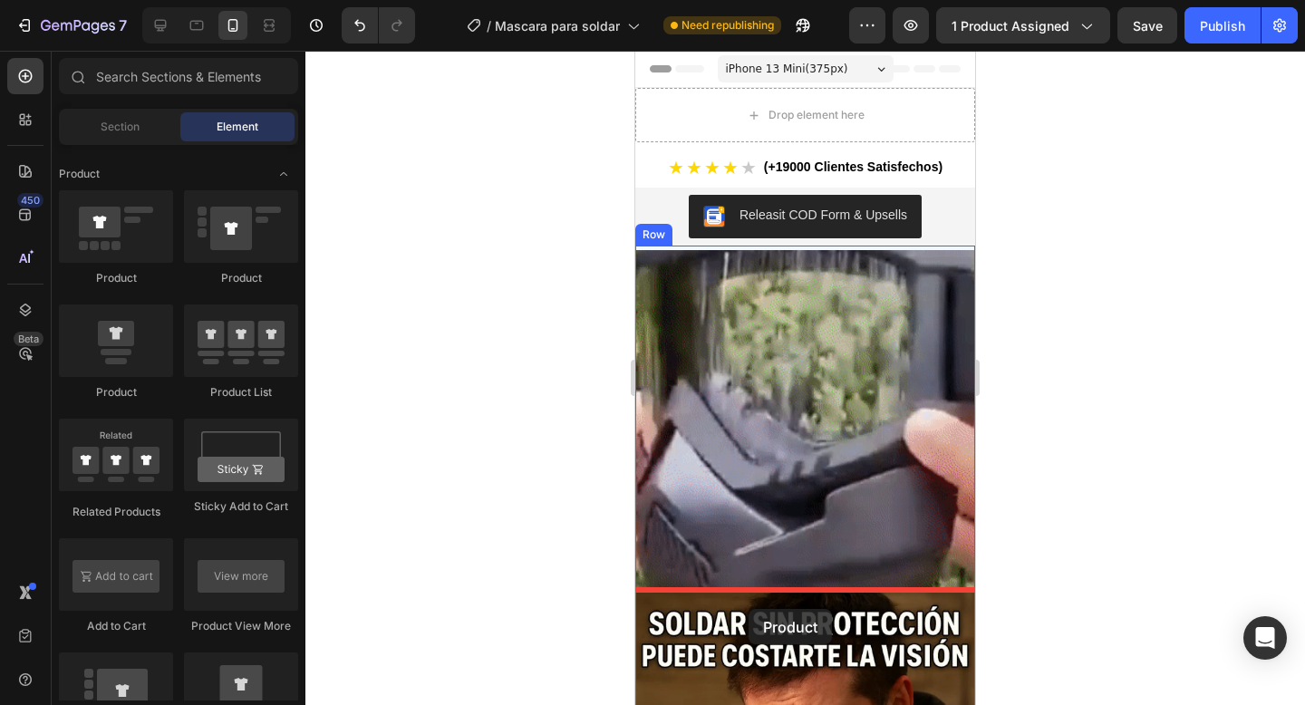
drag, startPoint x: 750, startPoint y: 294, endPoint x: 748, endPoint y: 609, distance: 315.3
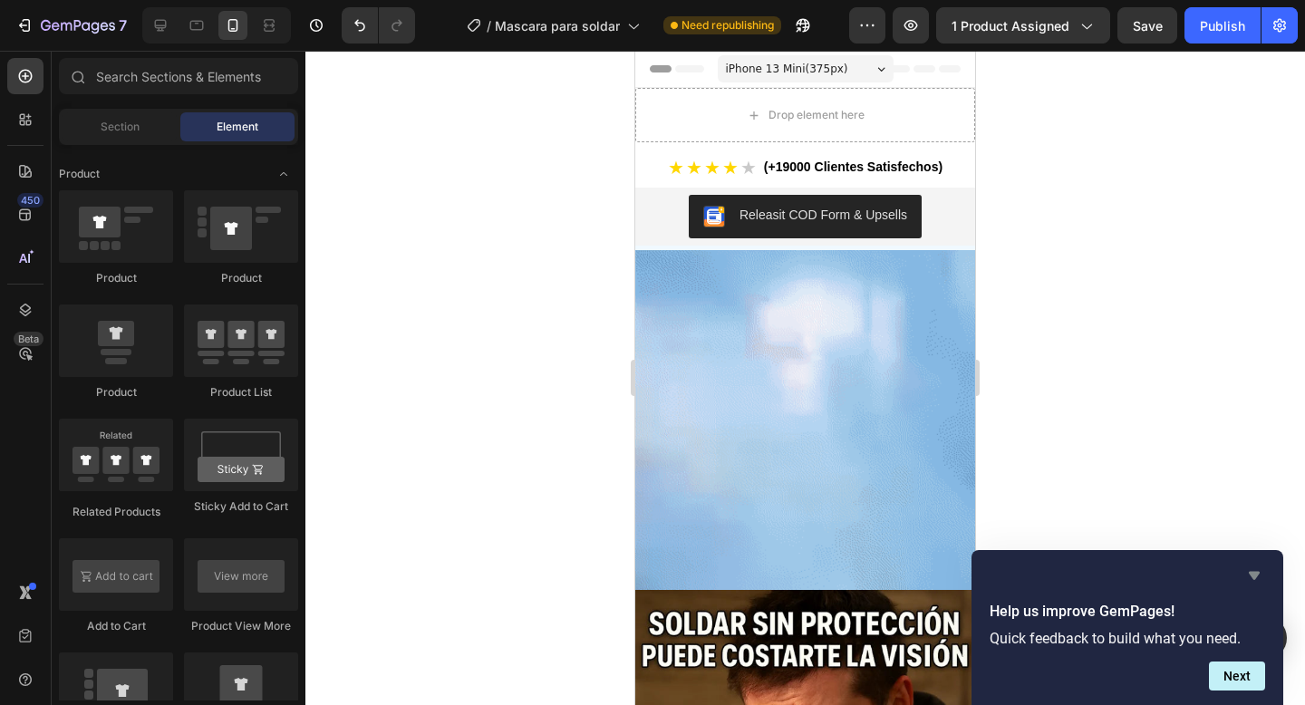
click at [1245, 574] on icon "Hide survey" at bounding box center [1254, 575] width 22 height 22
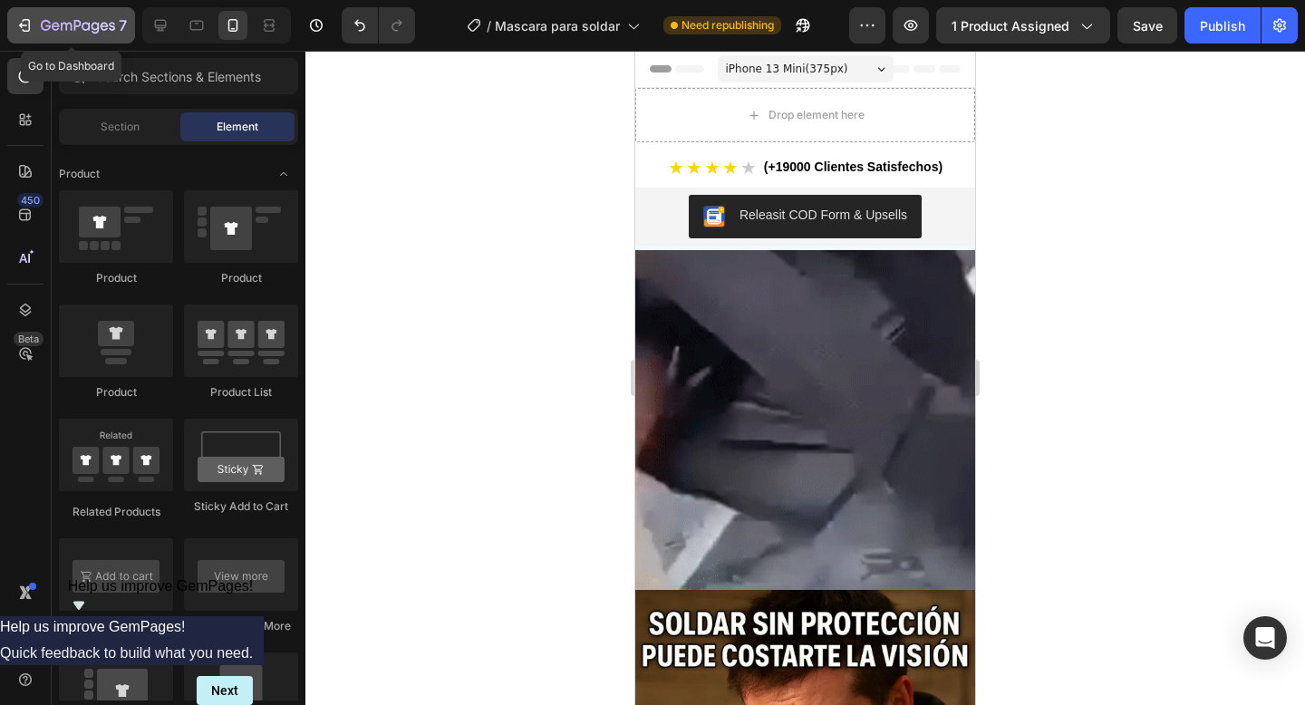
click at [82, 23] on icon "button" at bounding box center [78, 26] width 74 height 15
